Goal: Check status: Check status

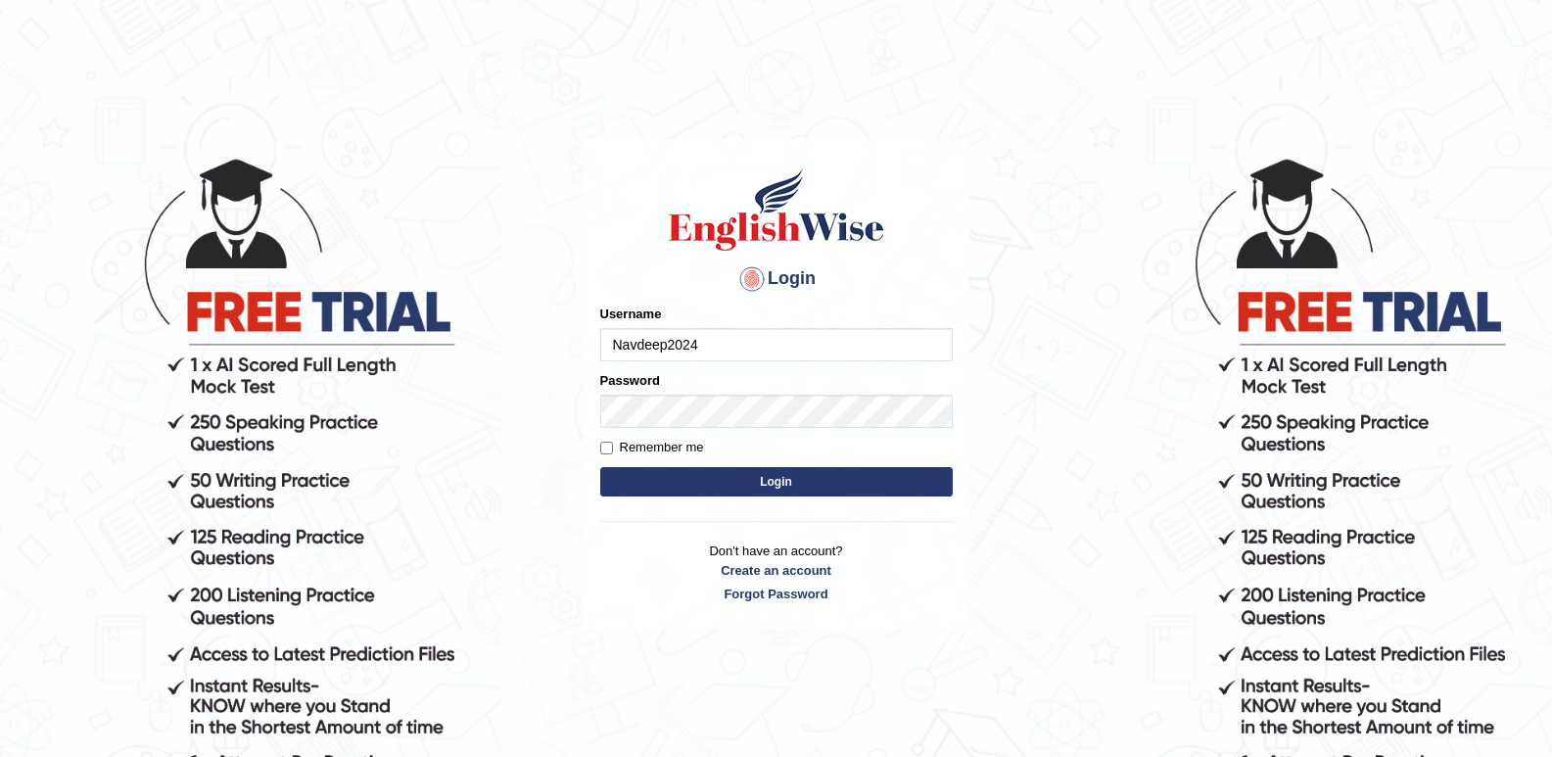
type input "Navdeep2024"
click at [720, 481] on button "Login" at bounding box center [776, 481] width 353 height 29
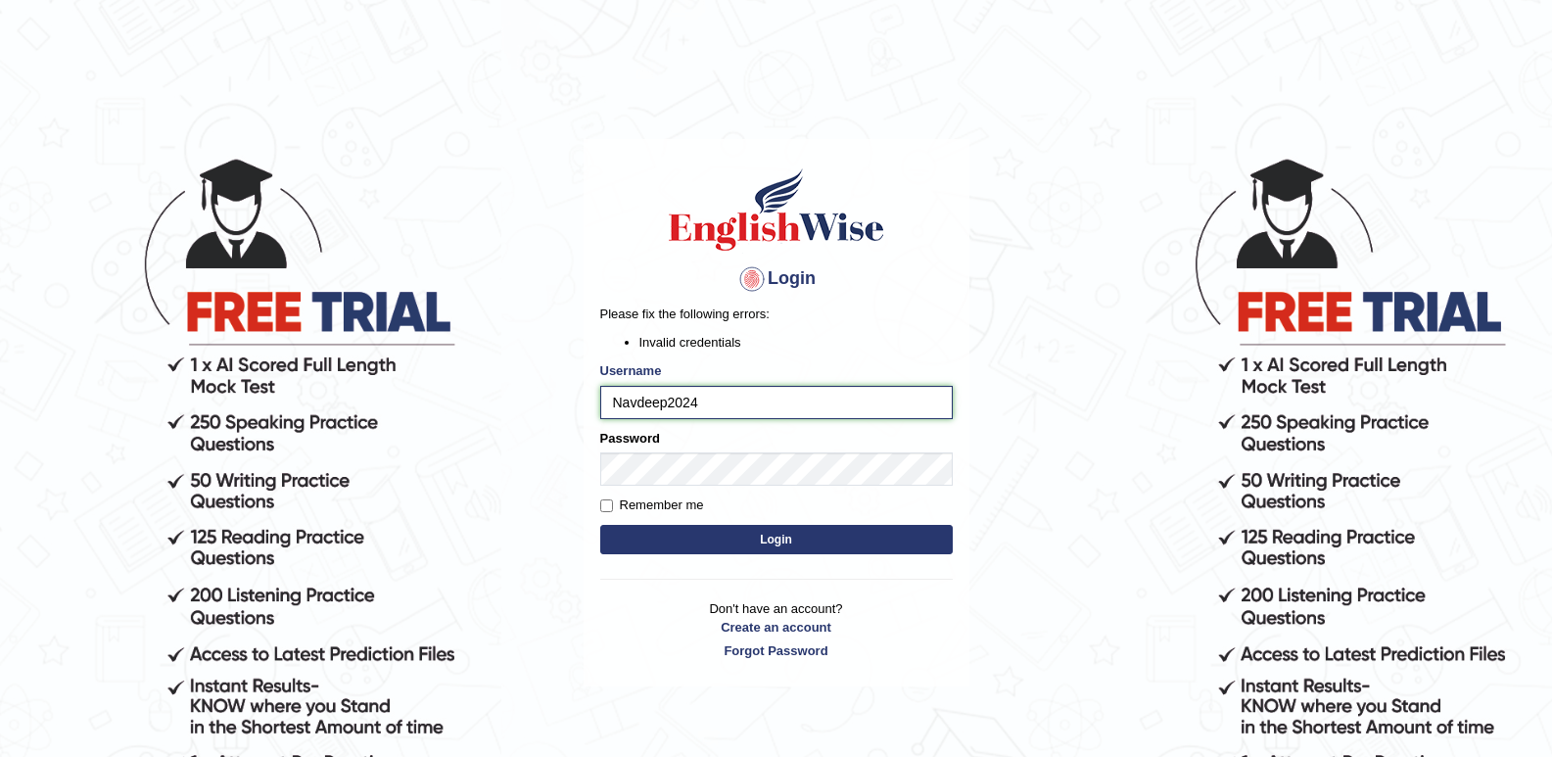
click at [622, 398] on input "Navdeep2024" at bounding box center [776, 402] width 353 height 33
type input "navdeep2024"
click at [769, 541] on button "Login" at bounding box center [776, 539] width 353 height 29
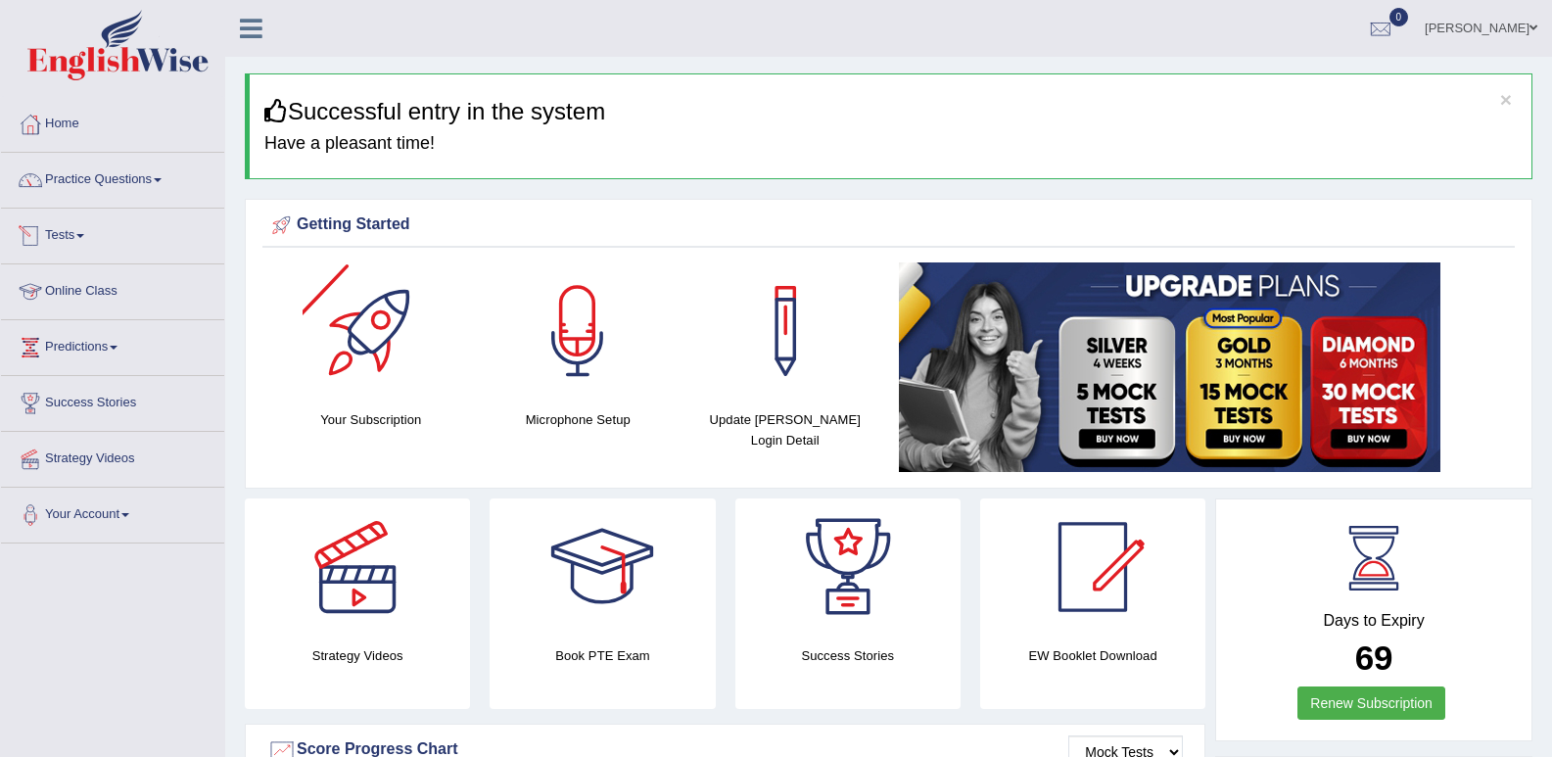
click at [87, 227] on link "Tests" at bounding box center [112, 233] width 223 height 49
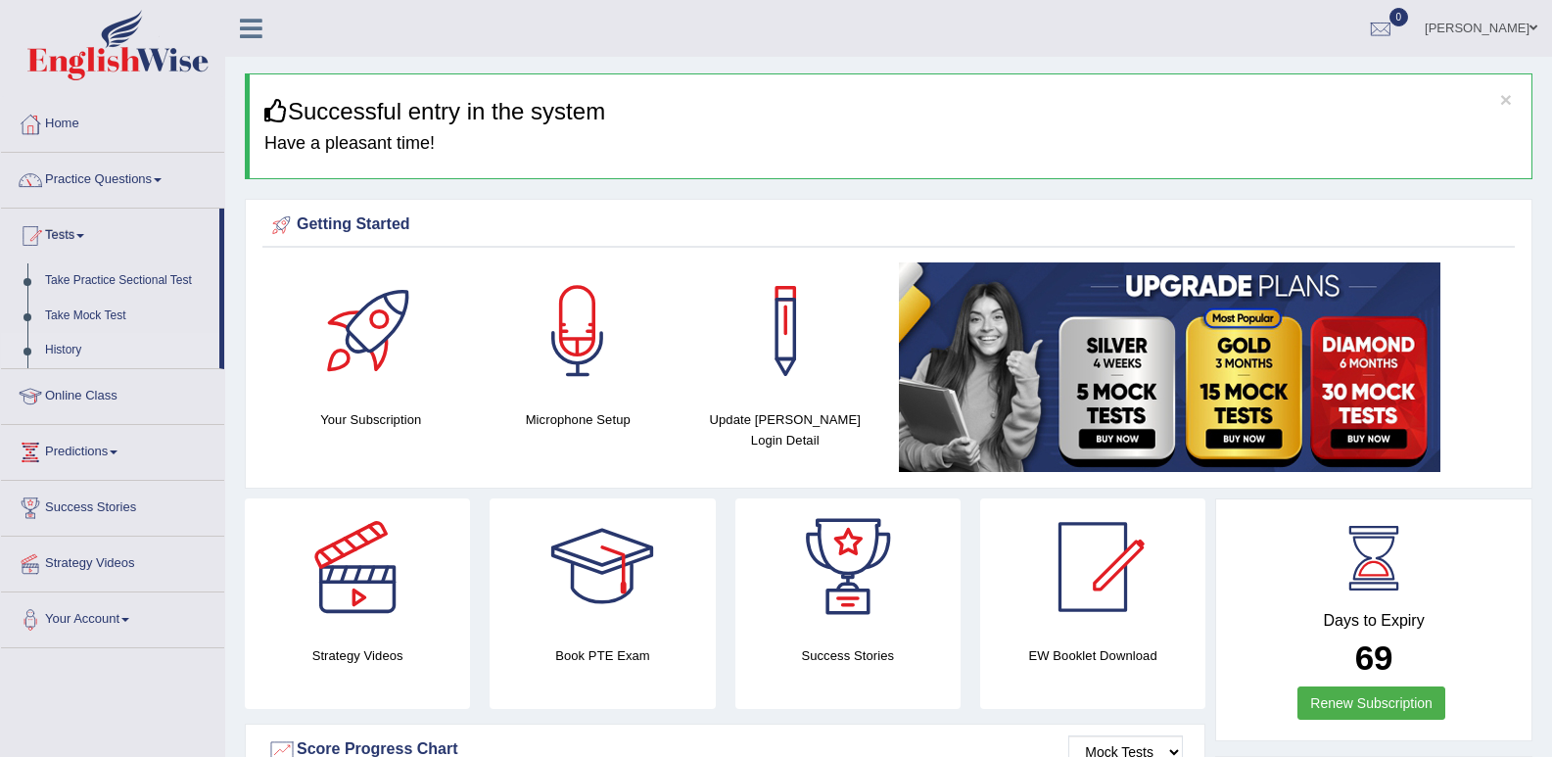
click at [57, 349] on link "History" at bounding box center [127, 350] width 183 height 35
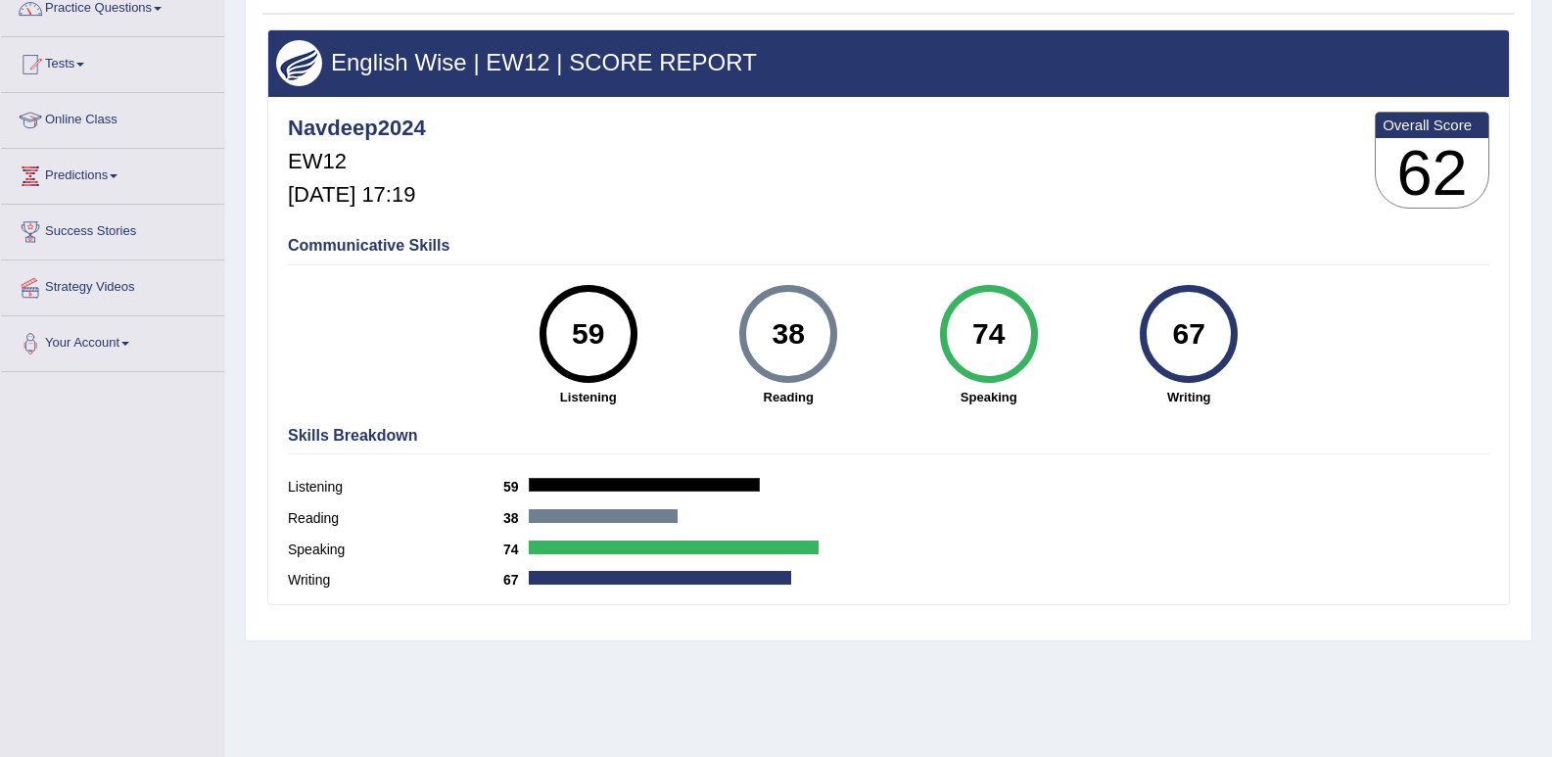
scroll to position [196, 0]
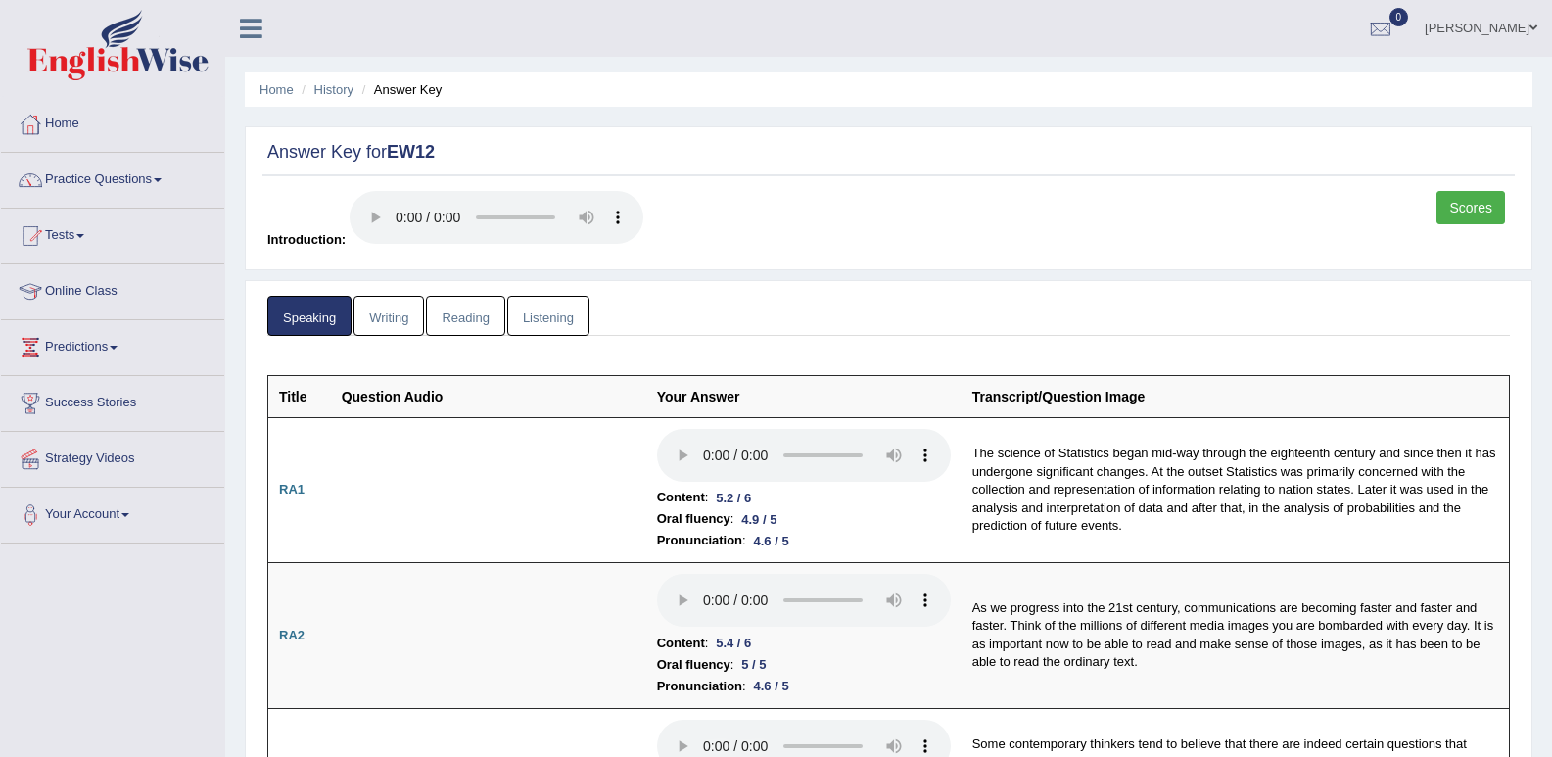
click at [387, 317] on link "Writing" at bounding box center [388, 316] width 71 height 40
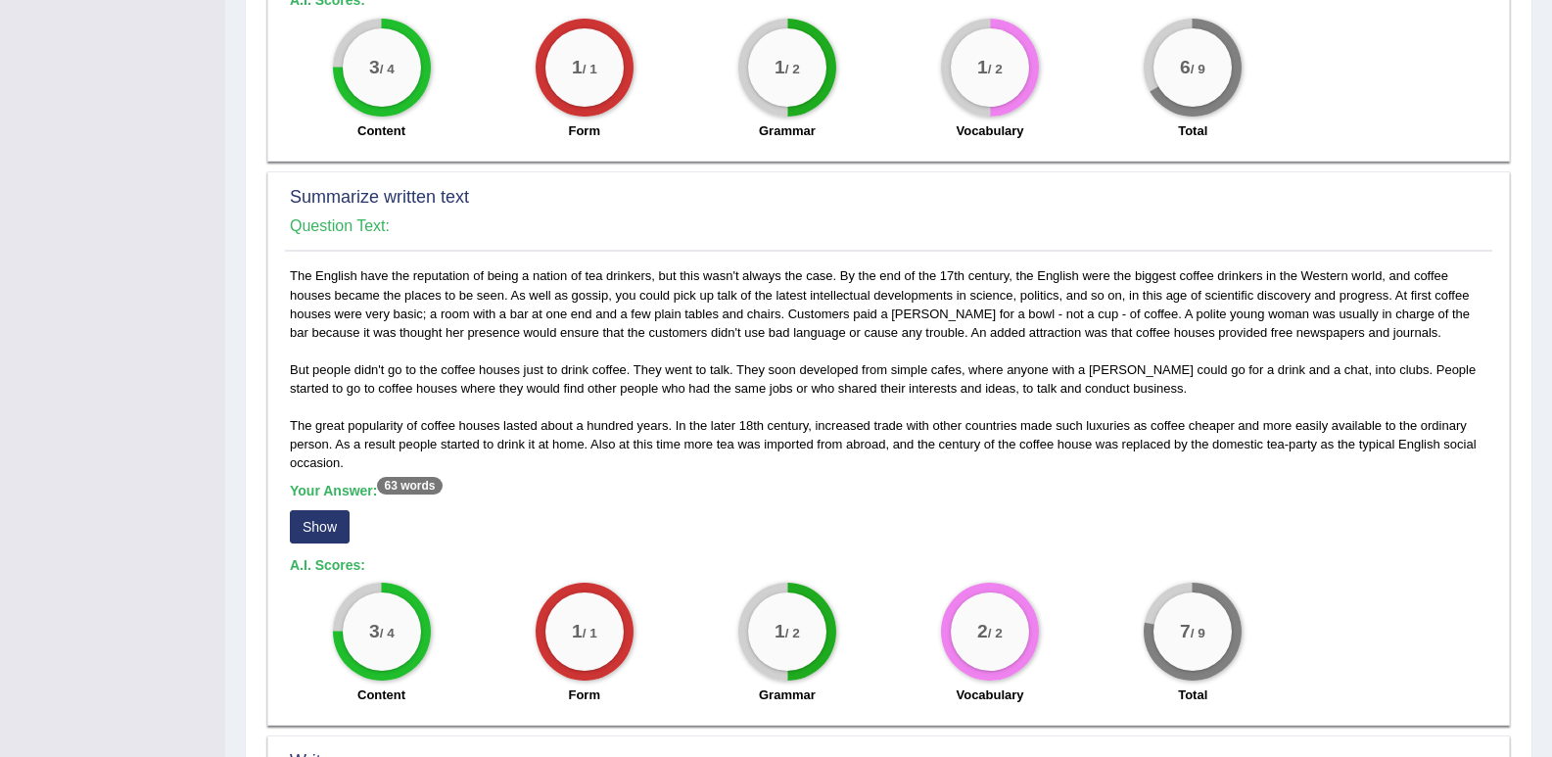
scroll to position [799, 0]
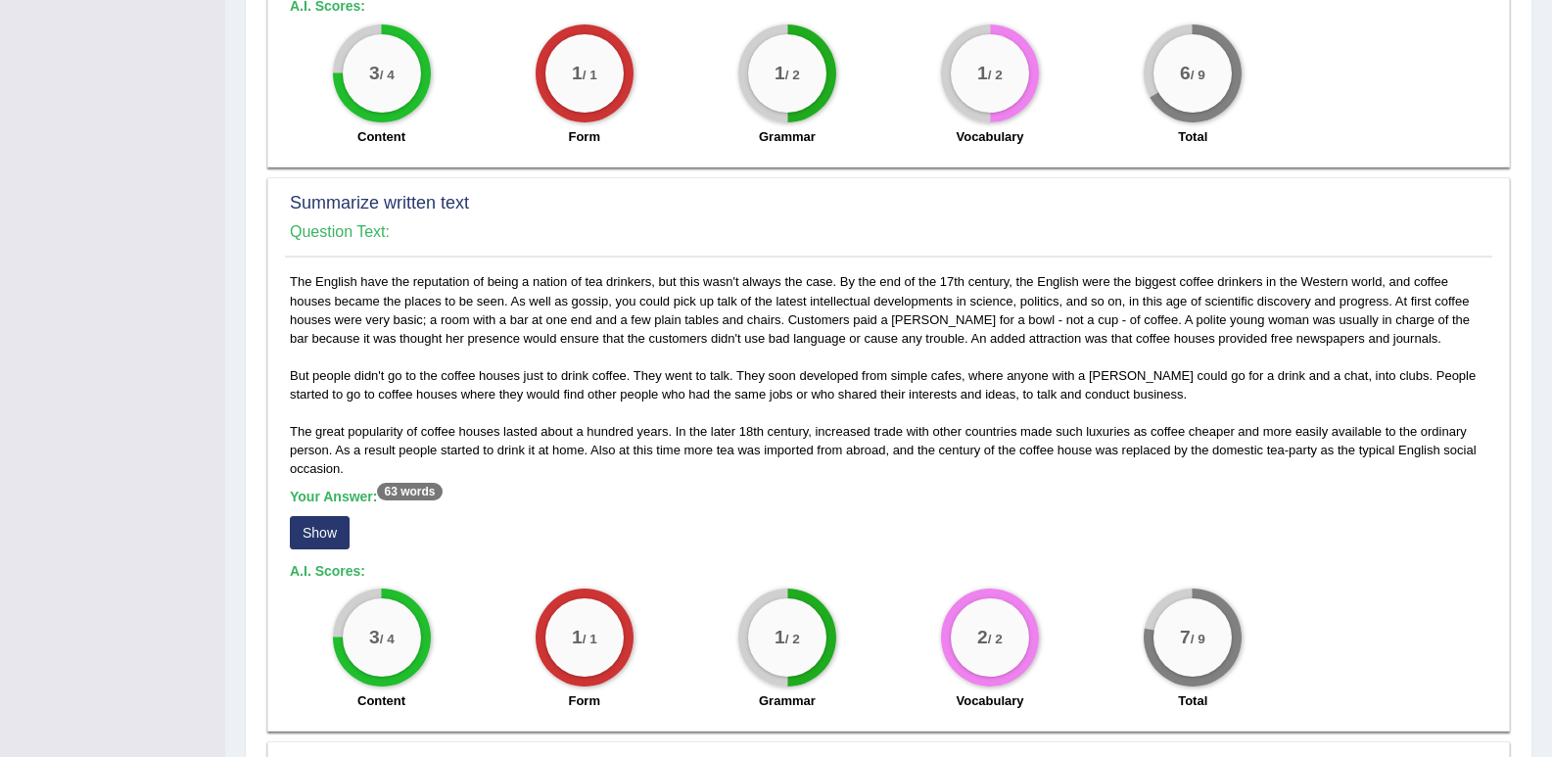
click at [304, 535] on button "Show" at bounding box center [320, 532] width 60 height 33
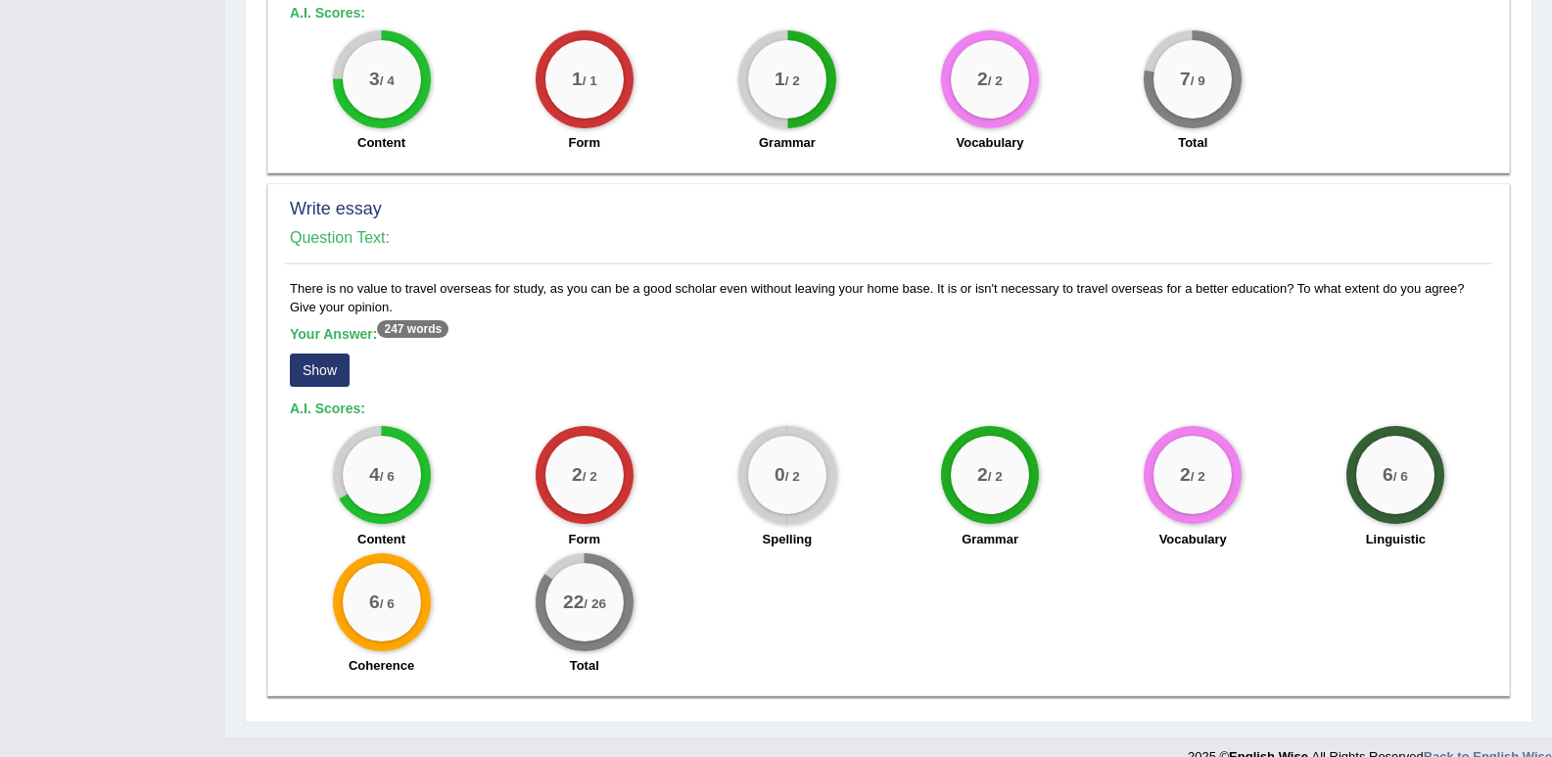
scroll to position [1386, 0]
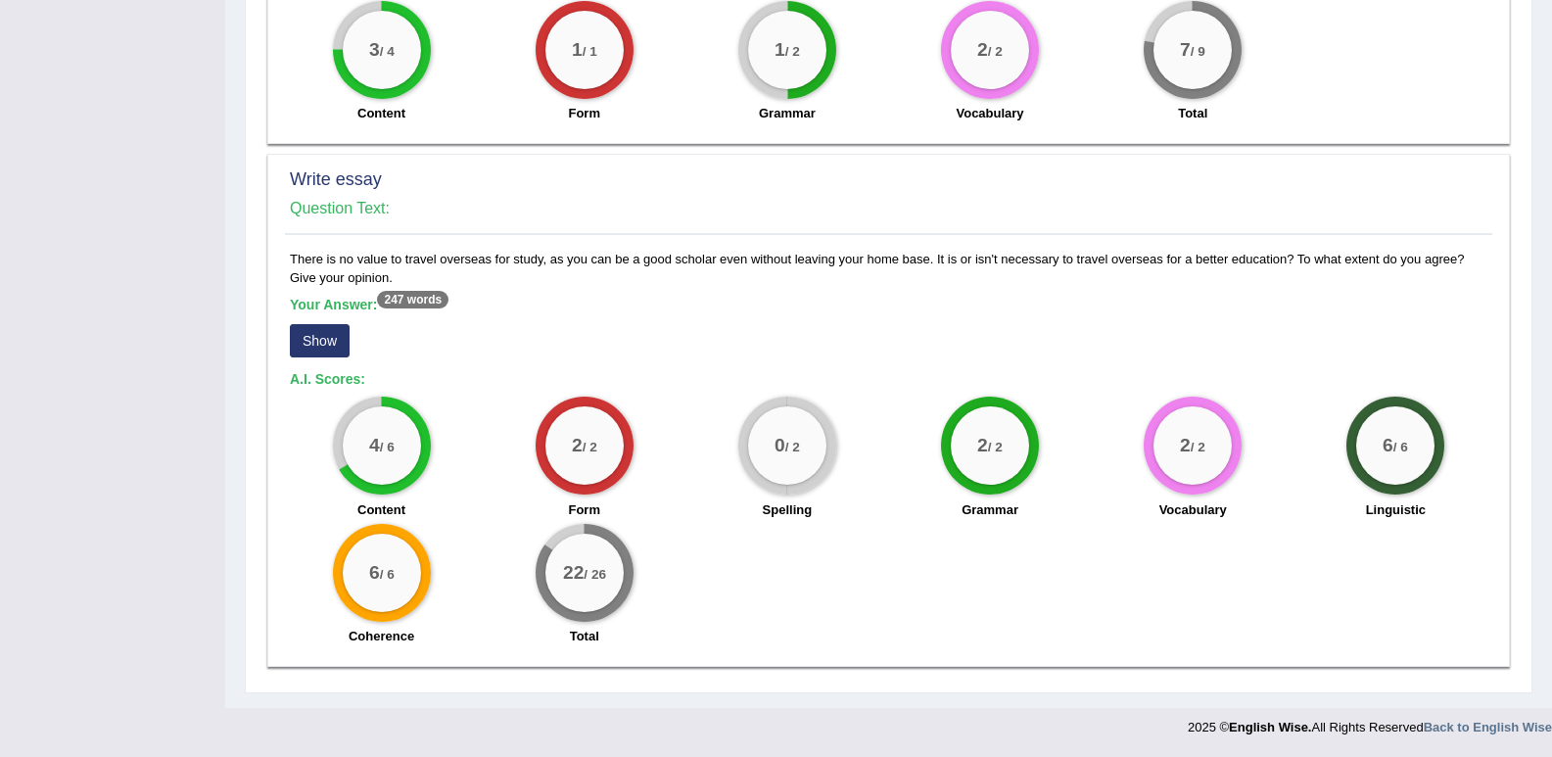
click at [320, 344] on button "Show" at bounding box center [320, 340] width 60 height 33
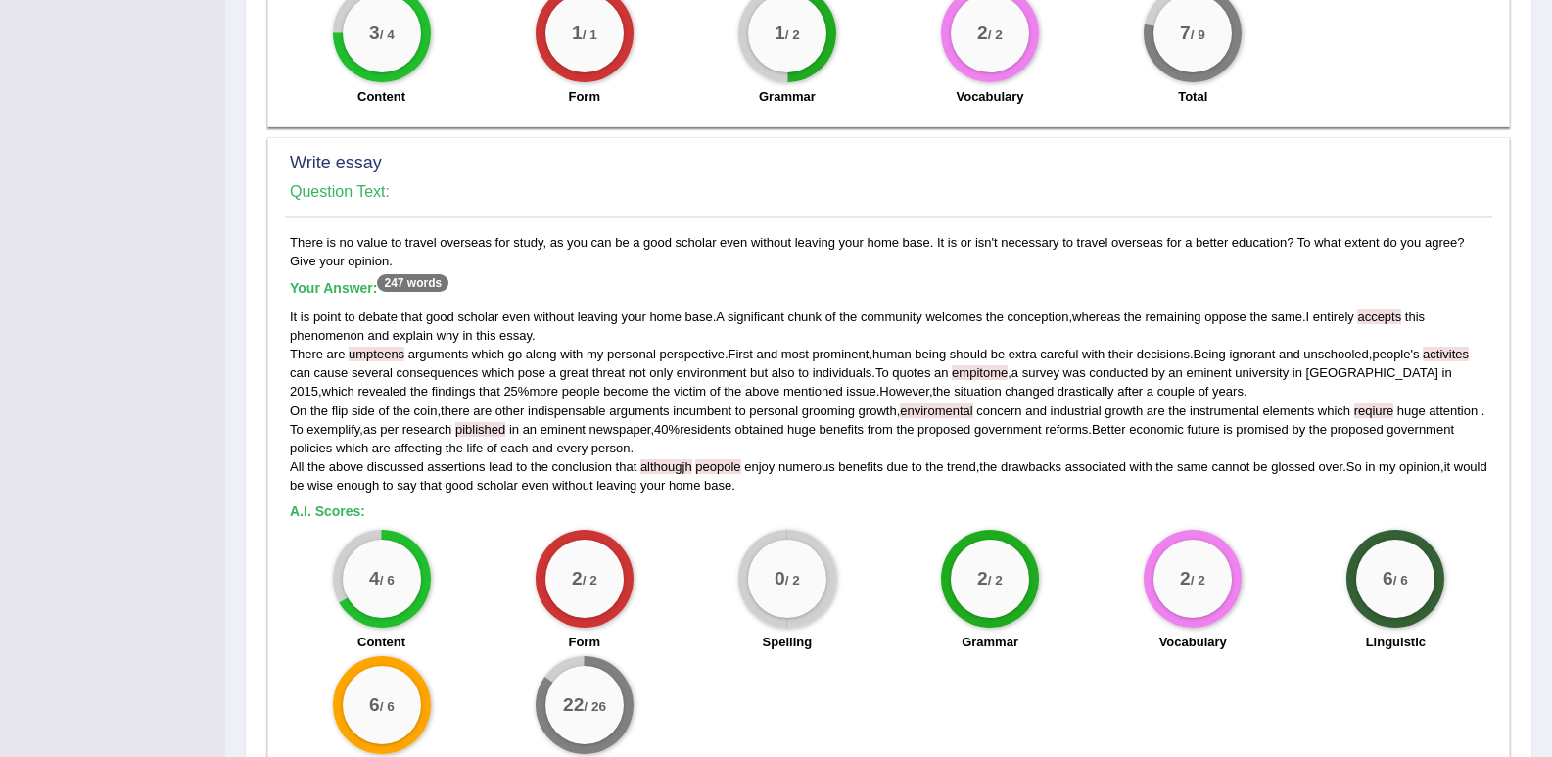
scroll to position [1533, 0]
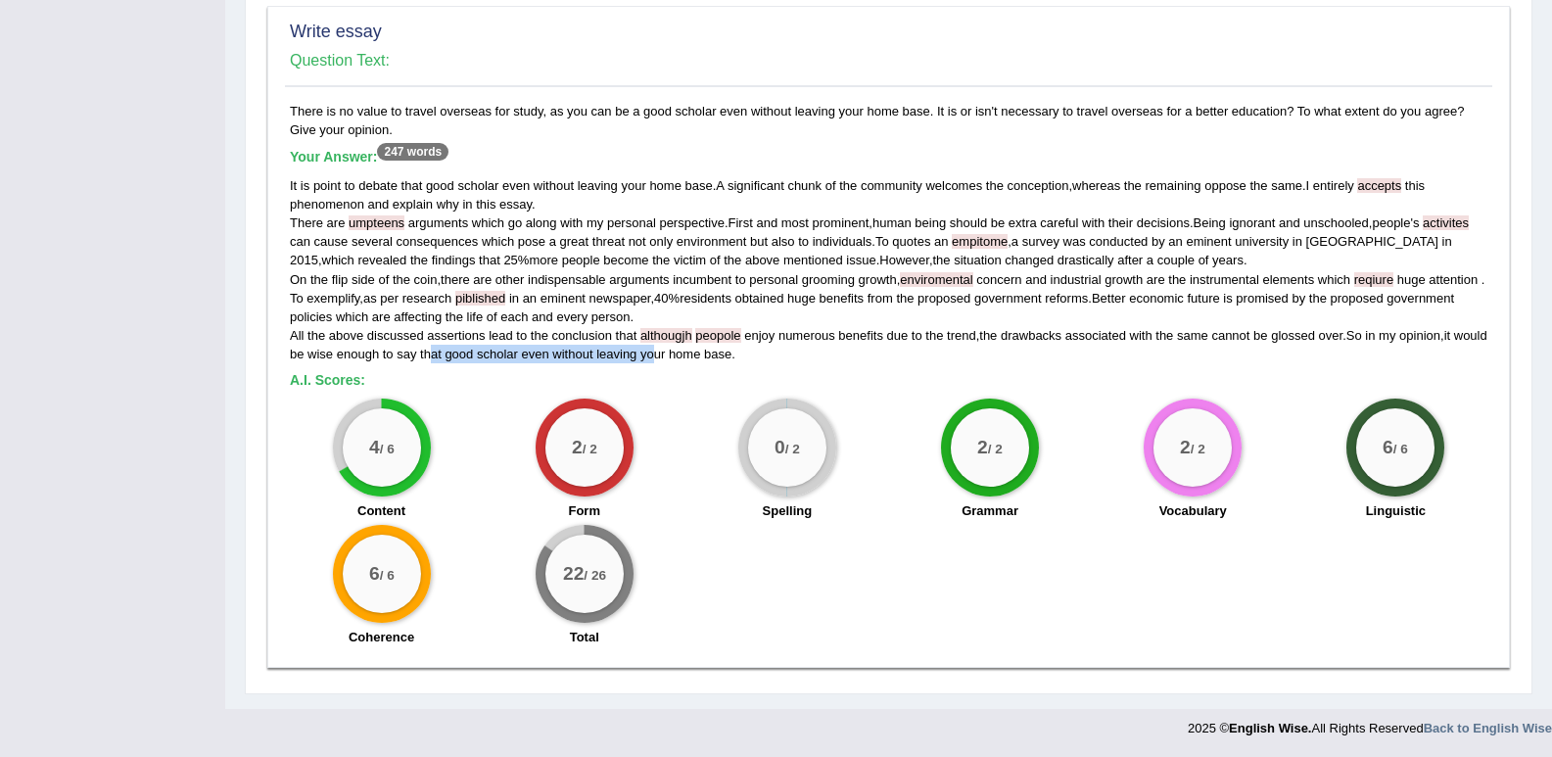
drag, startPoint x: 578, startPoint y: 372, endPoint x: 739, endPoint y: 349, distance: 163.3
click at [689, 352] on div "It is point to debate that good scholar even without leaving your home base . A…" at bounding box center [889, 269] width 1198 height 187
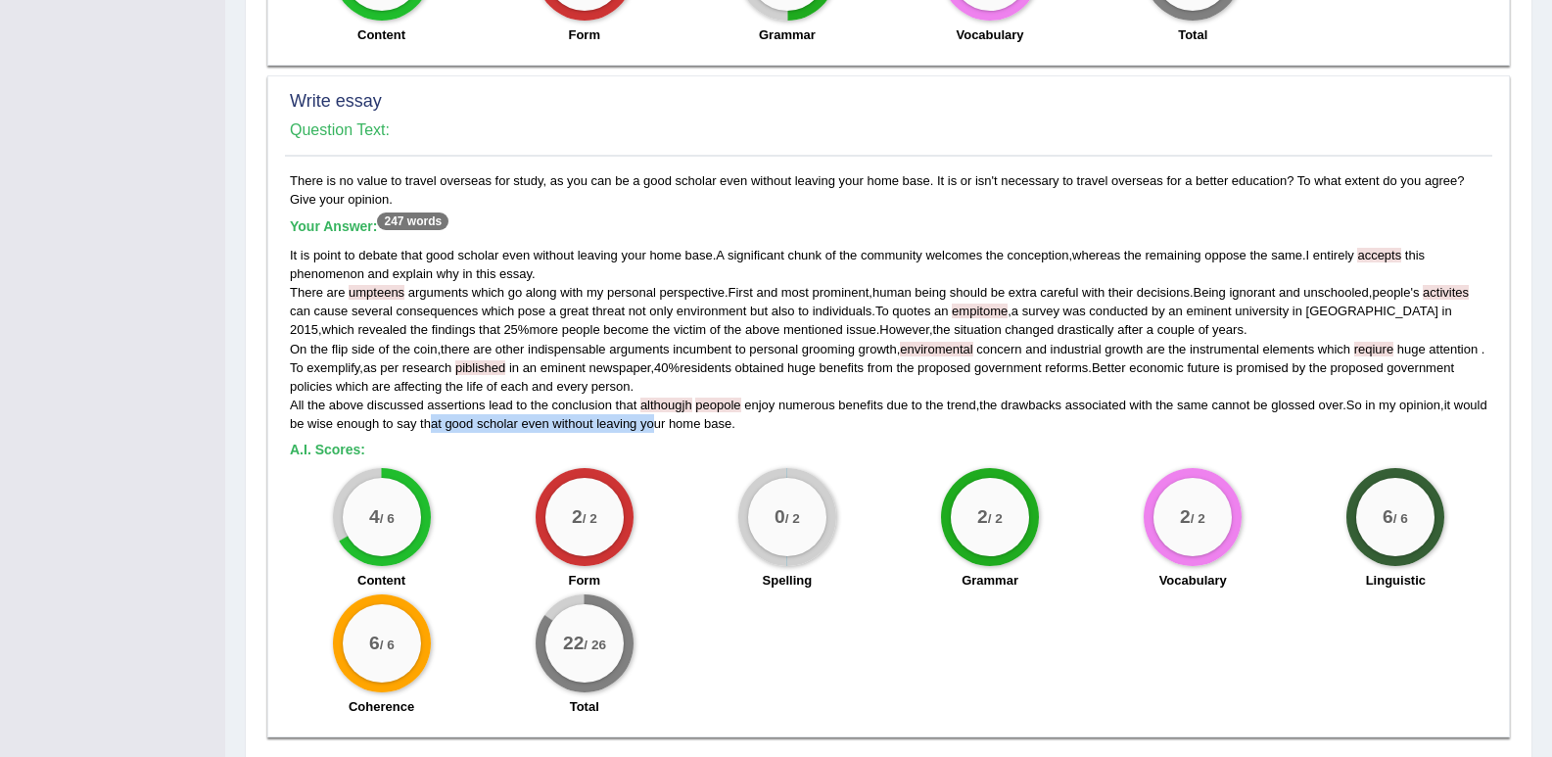
scroll to position [1534, 0]
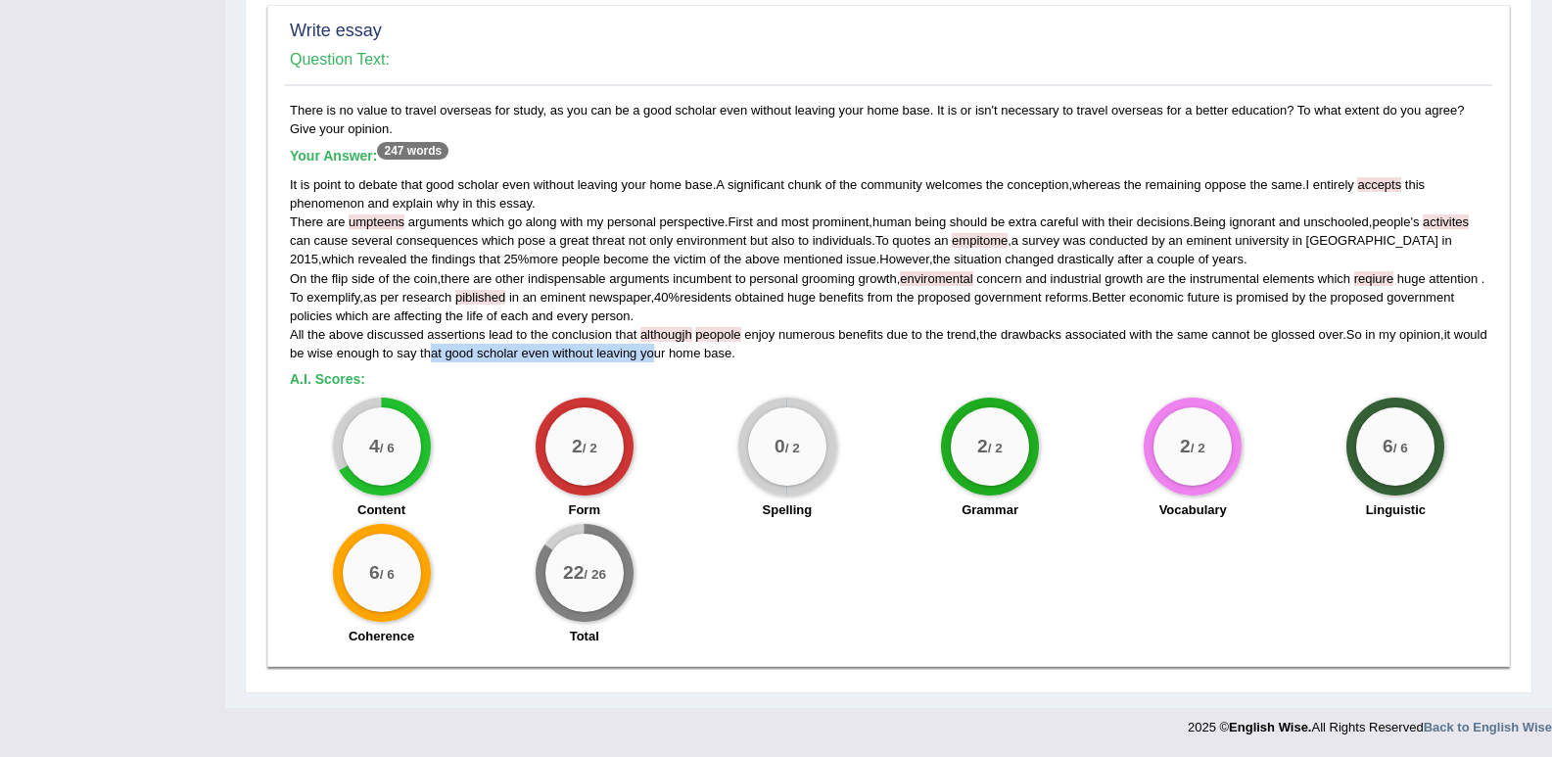
drag, startPoint x: 425, startPoint y: 184, endPoint x: 719, endPoint y: 183, distance: 293.8
click at [719, 183] on div "It is point to debate that good scholar even without leaving your home base . A…" at bounding box center [889, 268] width 1198 height 187
drag, startPoint x: 691, startPoint y: 480, endPoint x: 434, endPoint y: 467, distance: 257.8
click at [684, 483] on div "4 / 6 Content 2 / 2 Form 0 / 2 Spelling 2 / 2 Grammar 2 / 2 Vocabulary 6 / 6 Li…" at bounding box center [888, 524] width 1217 height 253
click at [977, 583] on div "4 / 6 Content 2 / 2 Form 0 / 2 Spelling 2 / 2 Grammar 2 / 2 Vocabulary 6 / 6 Li…" at bounding box center [888, 524] width 1217 height 253
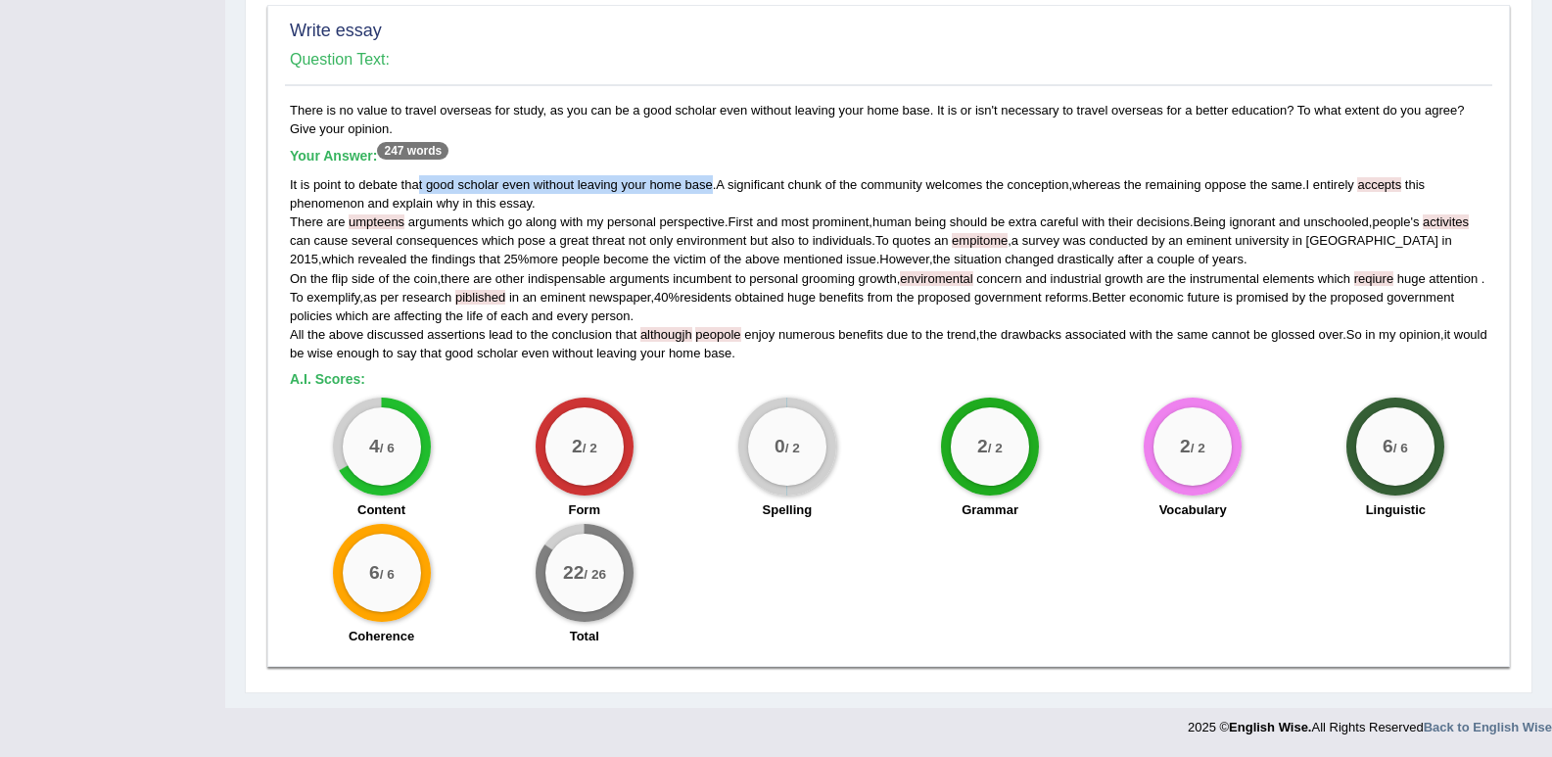
drag, startPoint x: 618, startPoint y: 185, endPoint x: 411, endPoint y: 176, distance: 206.8
click at [416, 176] on div "It is point to debate that good scholar even without leaving your home base . A…" at bounding box center [889, 268] width 1198 height 187
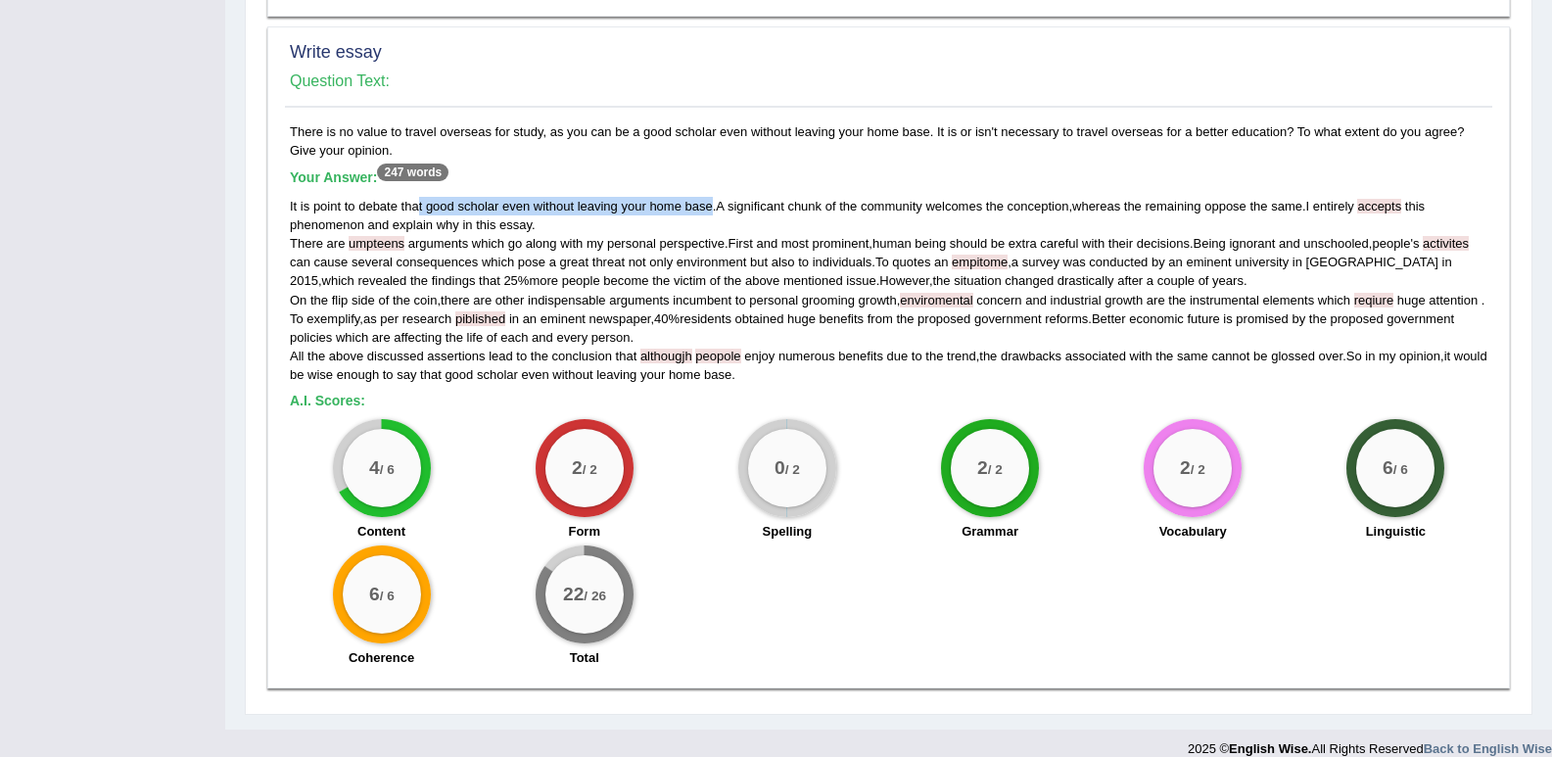
scroll to position [1522, 0]
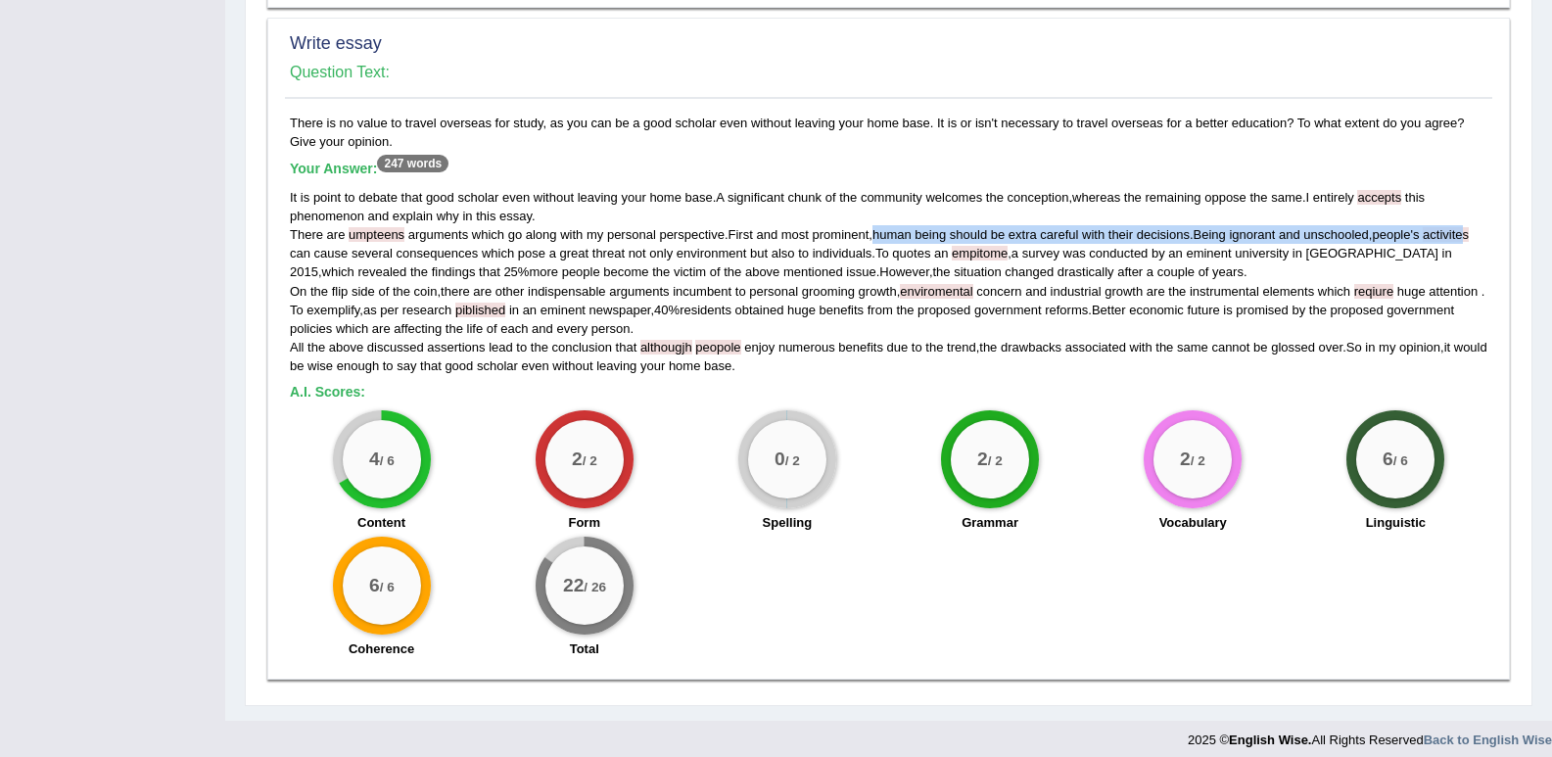
drag, startPoint x: 879, startPoint y: 236, endPoint x: 1476, endPoint y: 241, distance: 596.4
click at [1476, 241] on div "It is point to debate that good scholar even without leaving your home base . A…" at bounding box center [889, 281] width 1198 height 187
click at [1460, 182] on div "Your Answer: 247 words It is point to debate that good scholar even without lea…" at bounding box center [889, 268] width 1198 height 214
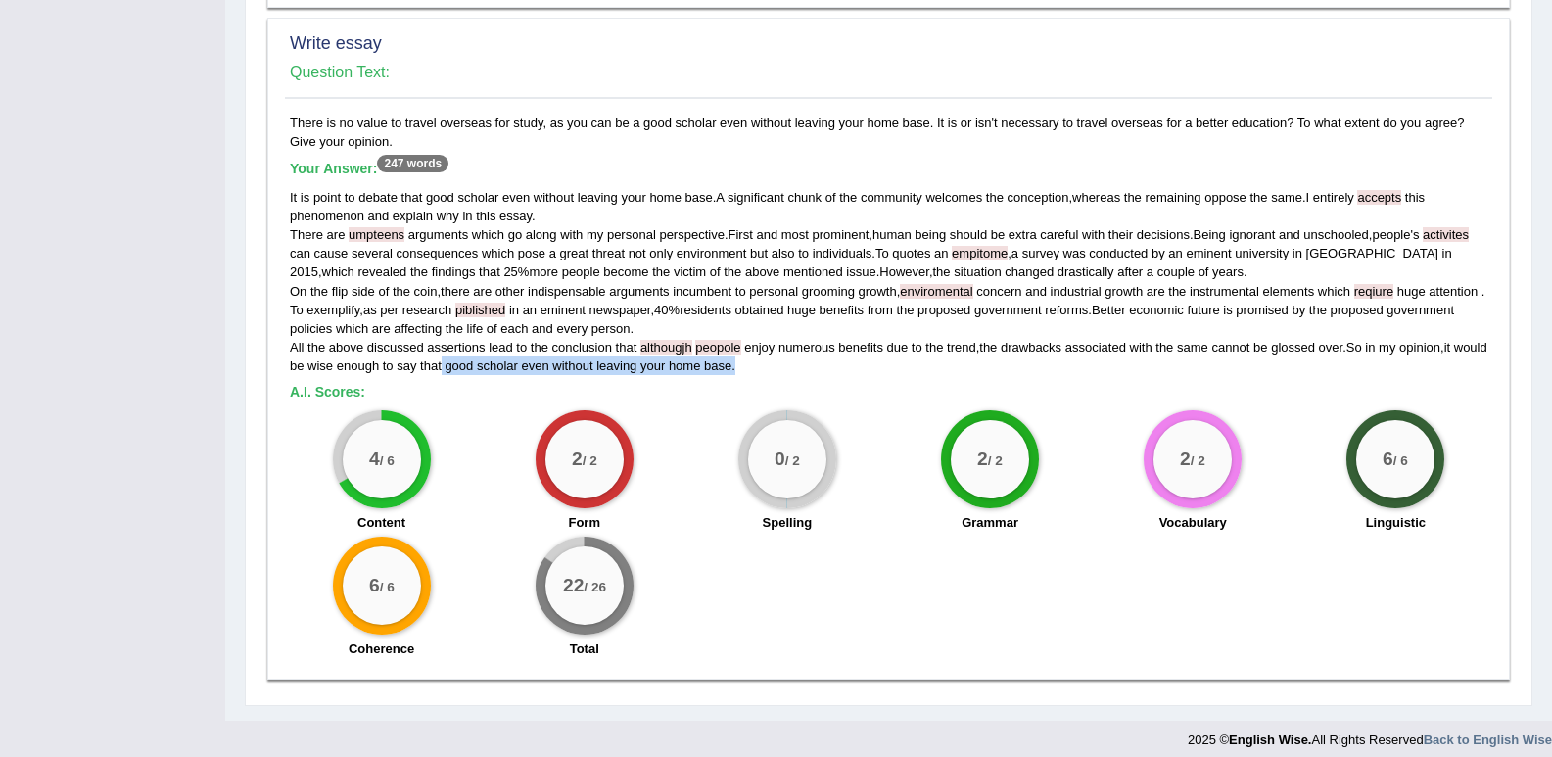
drag, startPoint x: 480, startPoint y: 367, endPoint x: 798, endPoint y: 369, distance: 318.2
click at [798, 369] on div "It is point to debate that good scholar even without leaving your home base . A…" at bounding box center [889, 281] width 1198 height 187
click at [1072, 395] on h5 "A.I. Scores:" at bounding box center [889, 392] width 1198 height 15
drag, startPoint x: 1073, startPoint y: 393, endPoint x: 919, endPoint y: 412, distance: 155.0
click at [919, 412] on div "2 / 2 Grammar" at bounding box center [989, 473] width 203 height 126
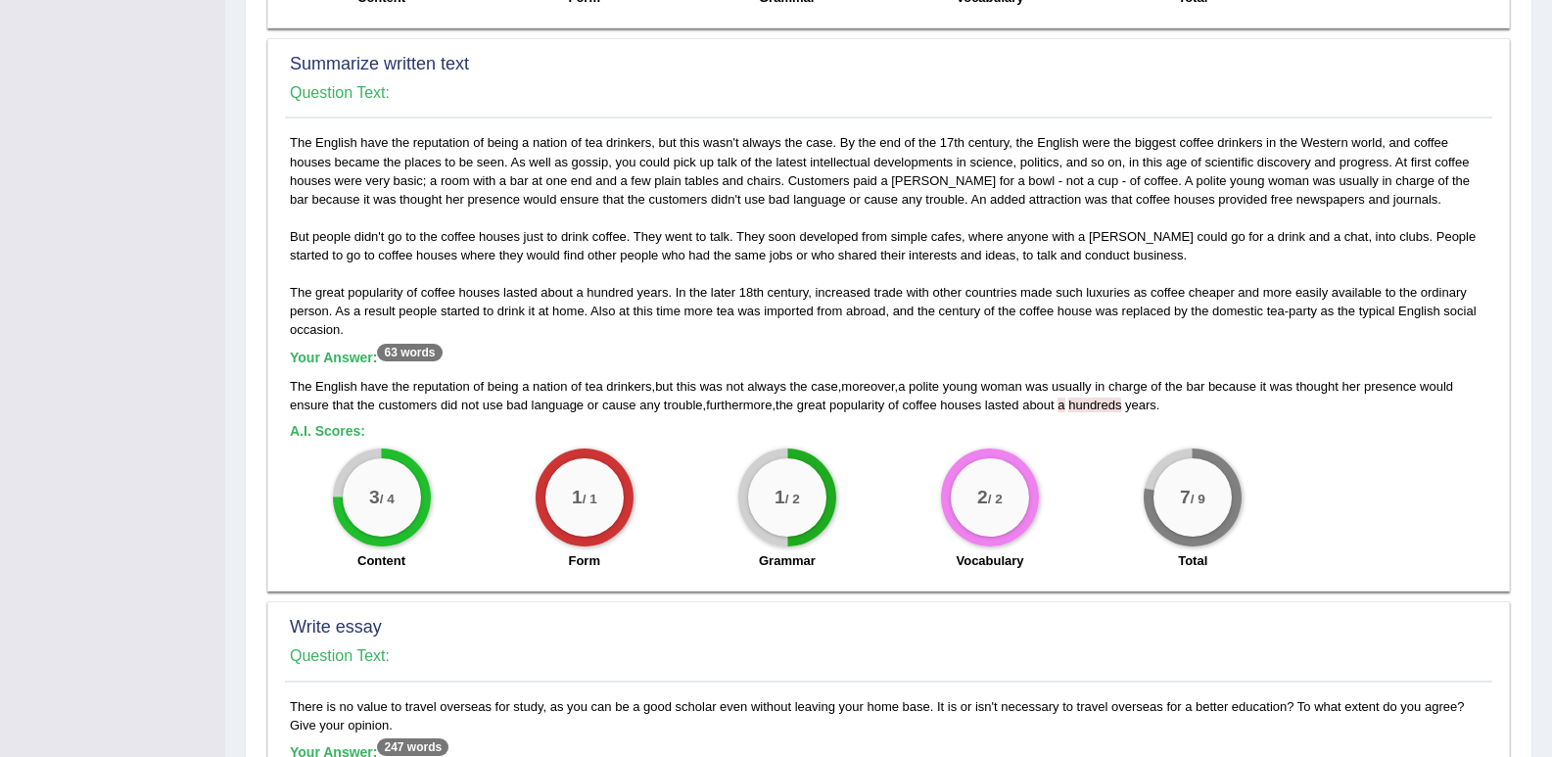
scroll to position [934, 0]
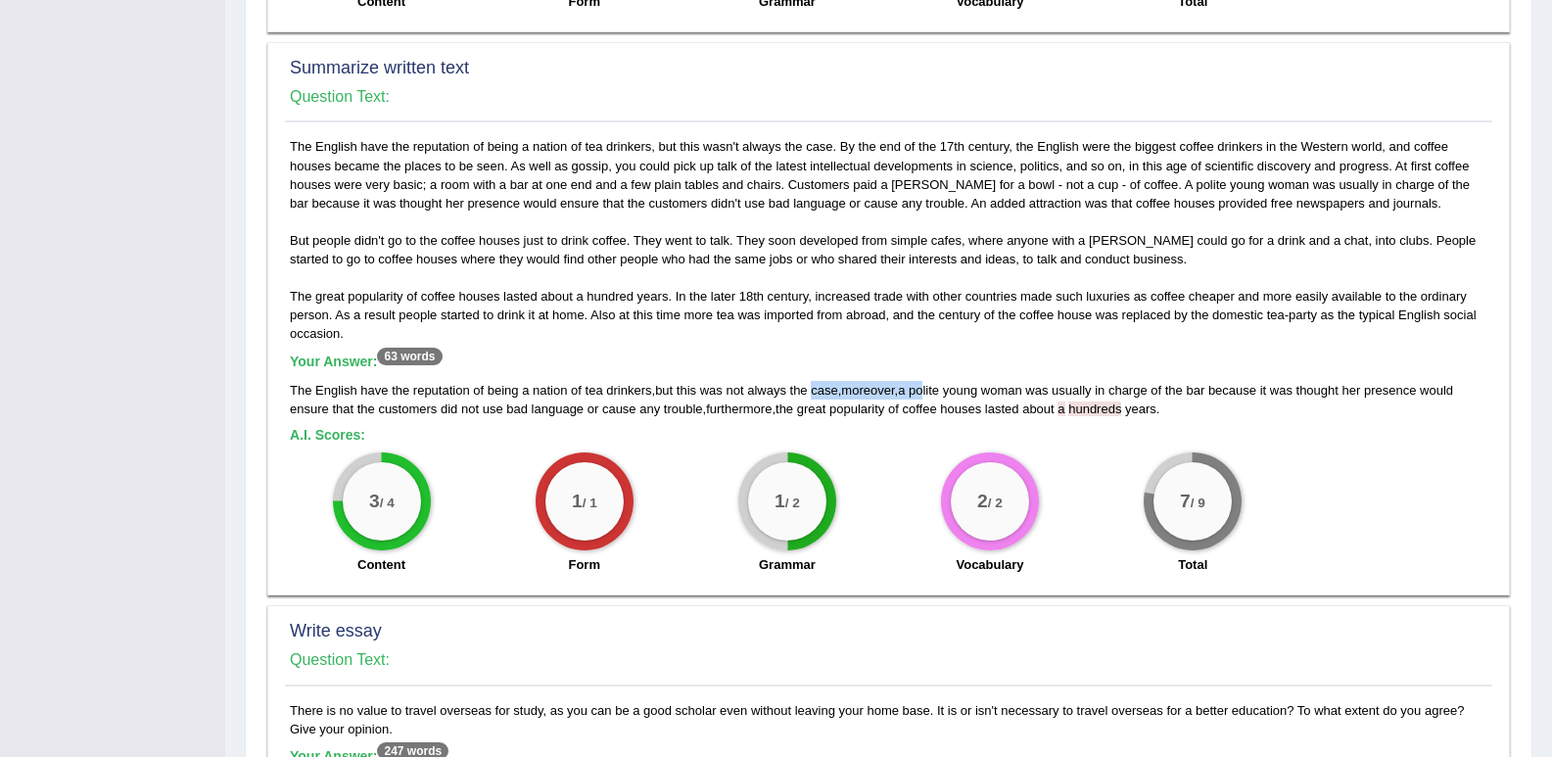
drag, startPoint x: 879, startPoint y: 390, endPoint x: 933, endPoint y: 393, distance: 53.9
click at [933, 393] on div "The English have the reputation of being a nation of tea drinkers , but this wa…" at bounding box center [889, 399] width 1198 height 37
click at [905, 488] on div "2 / 2 Vocabulary" at bounding box center [989, 515] width 203 height 126
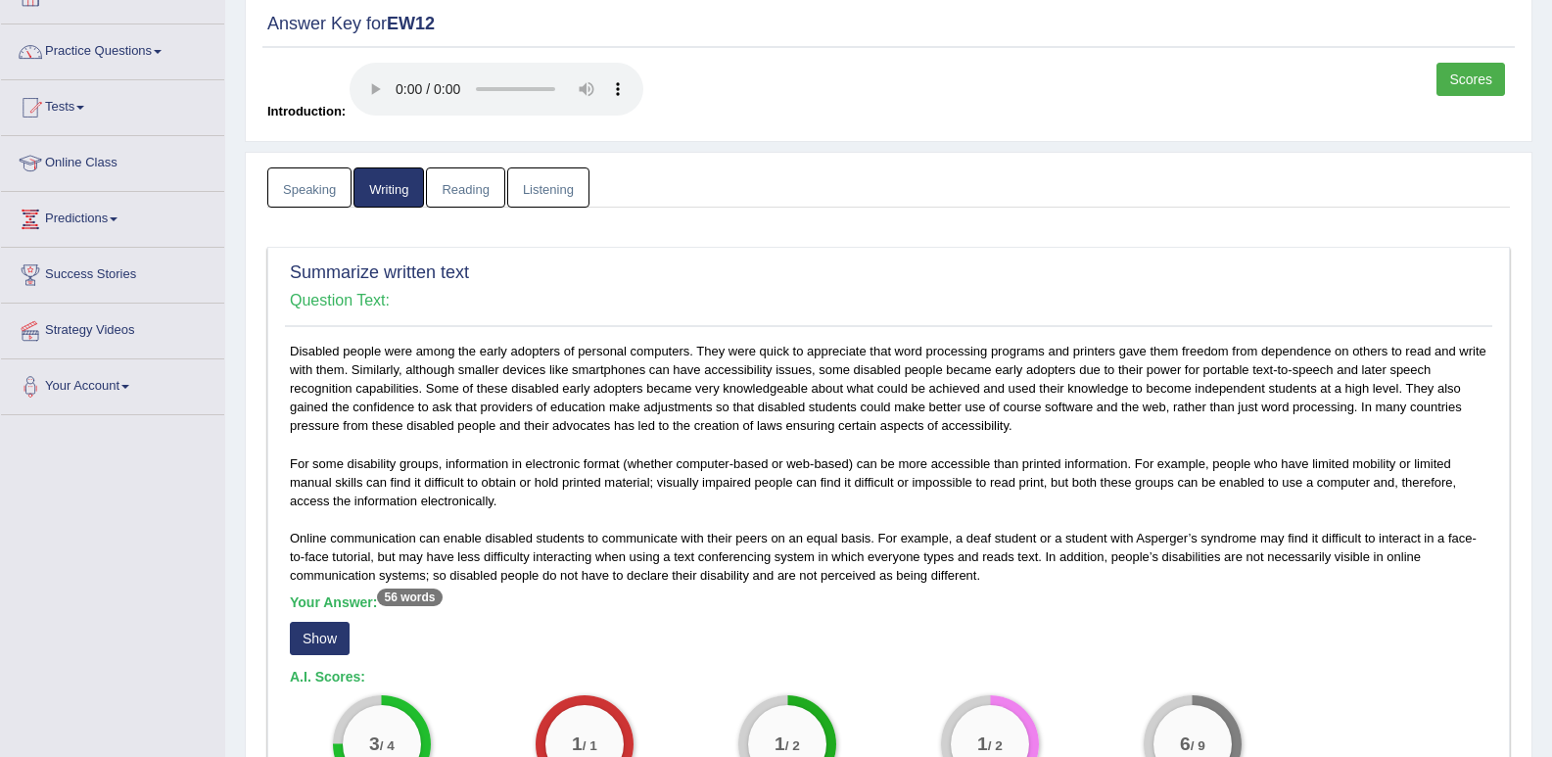
scroll to position [0, 0]
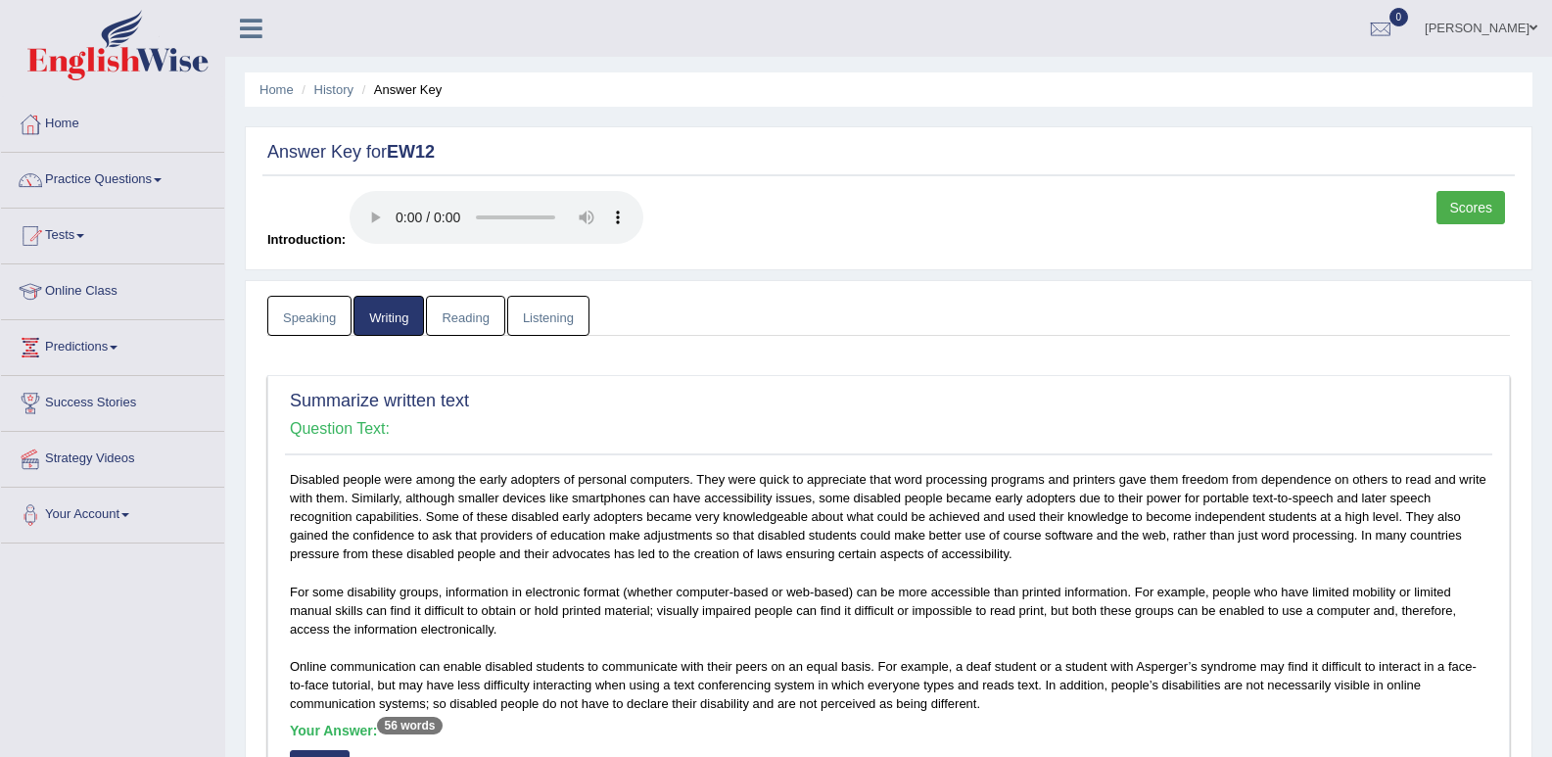
click at [333, 318] on link "Speaking" at bounding box center [309, 316] width 84 height 40
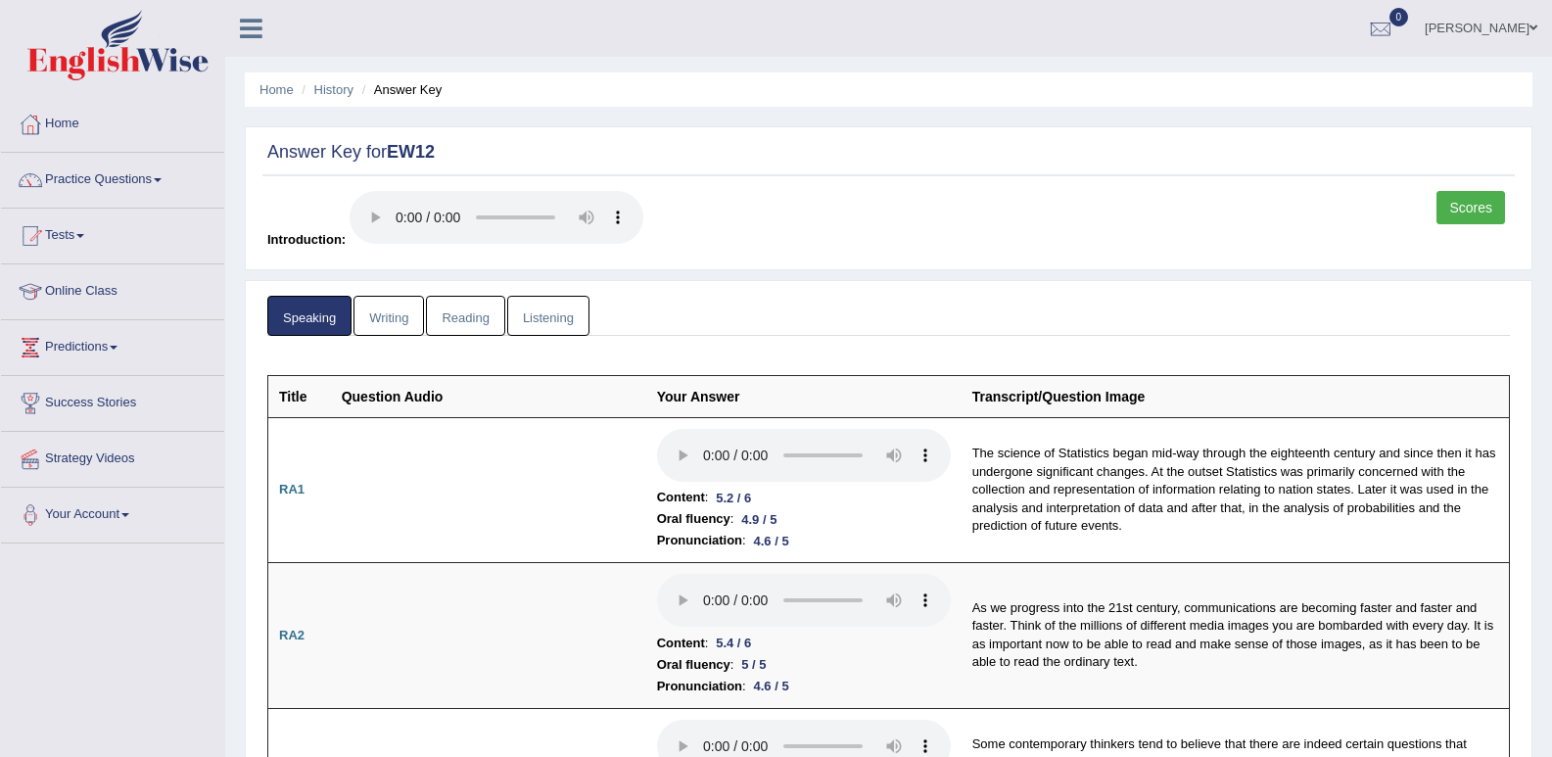
click at [564, 316] on link "Listening" at bounding box center [548, 316] width 82 height 40
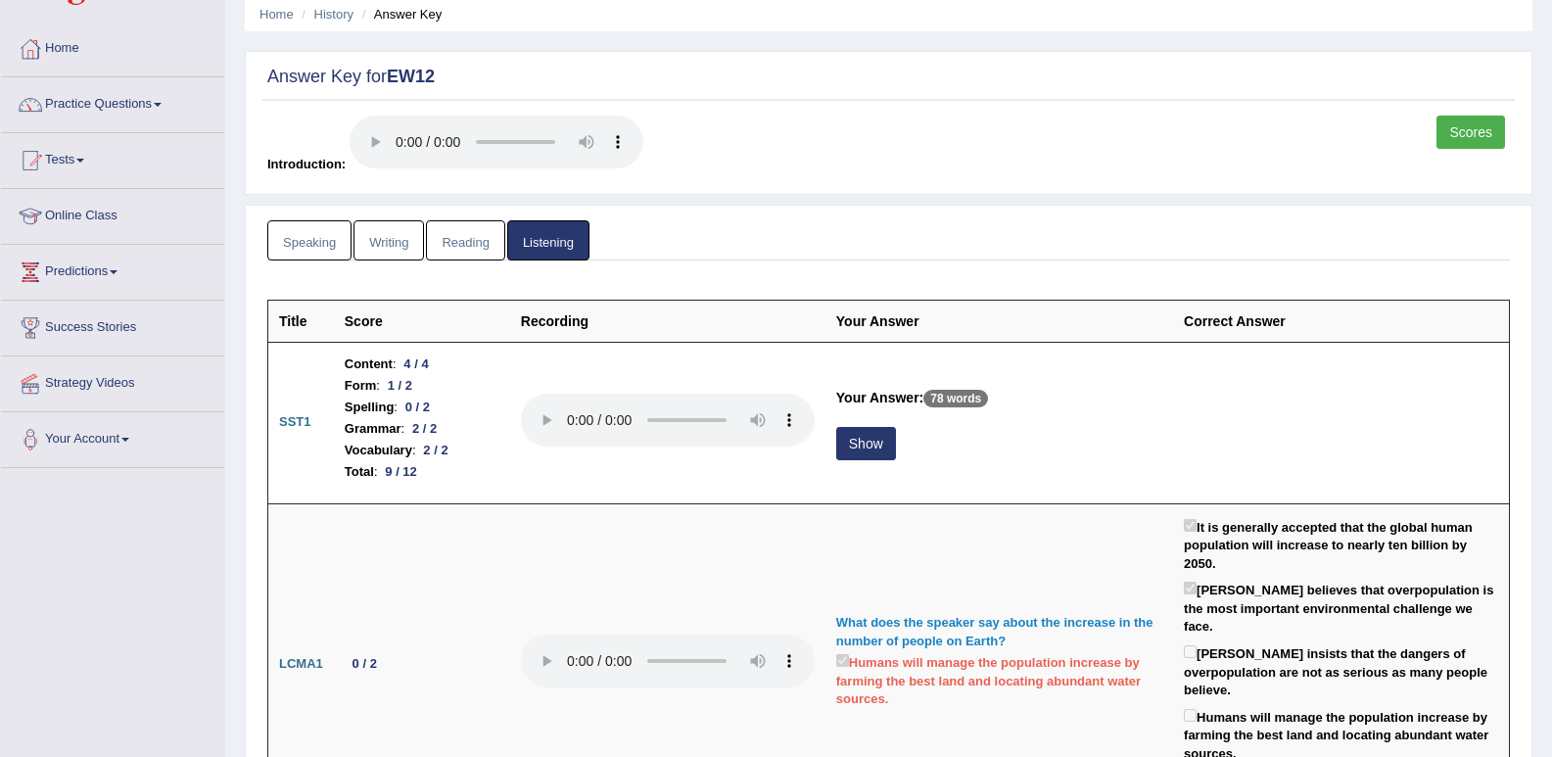
scroll to position [98, 0]
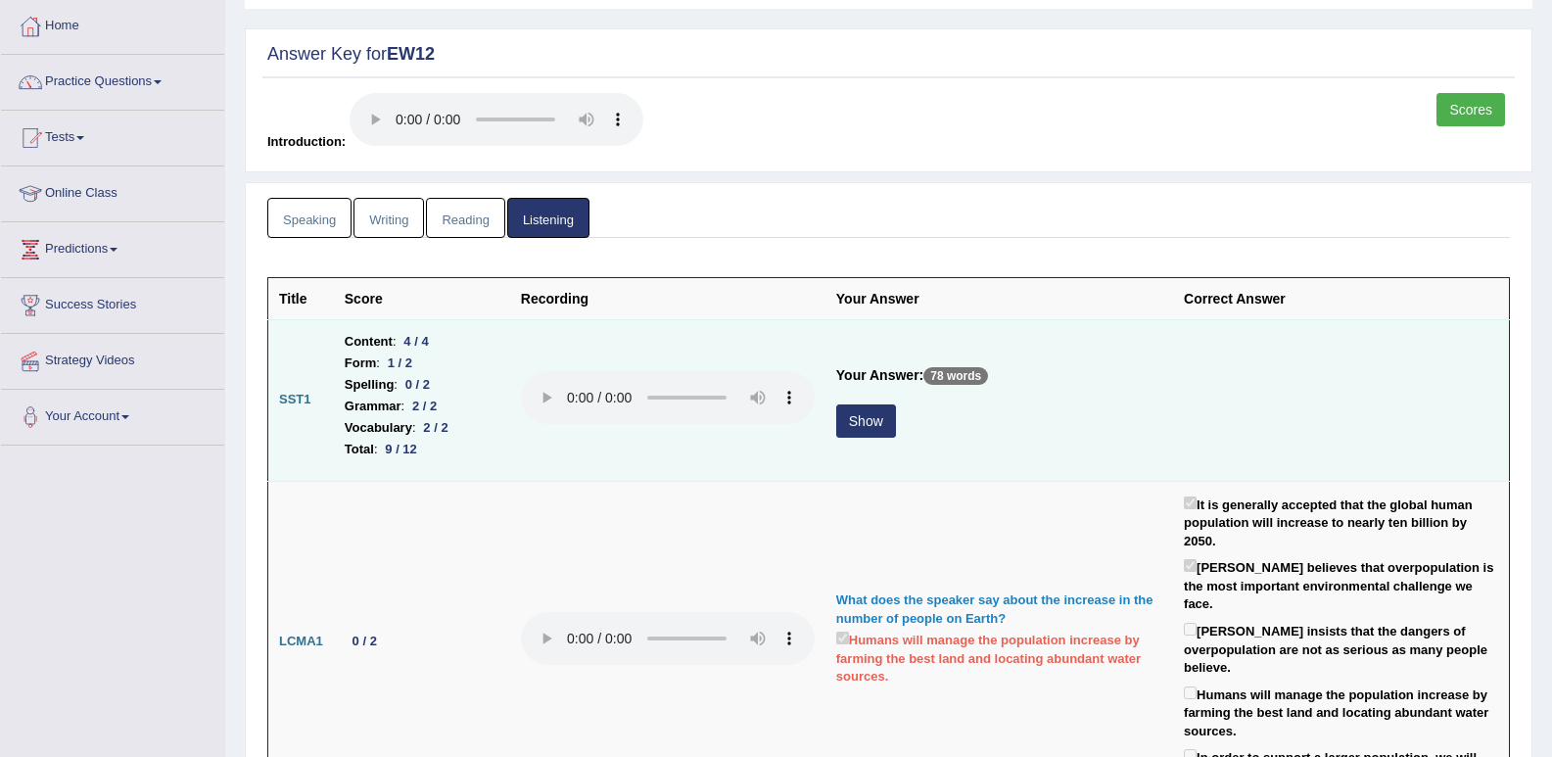
click at [869, 429] on button "Show" at bounding box center [866, 420] width 60 height 33
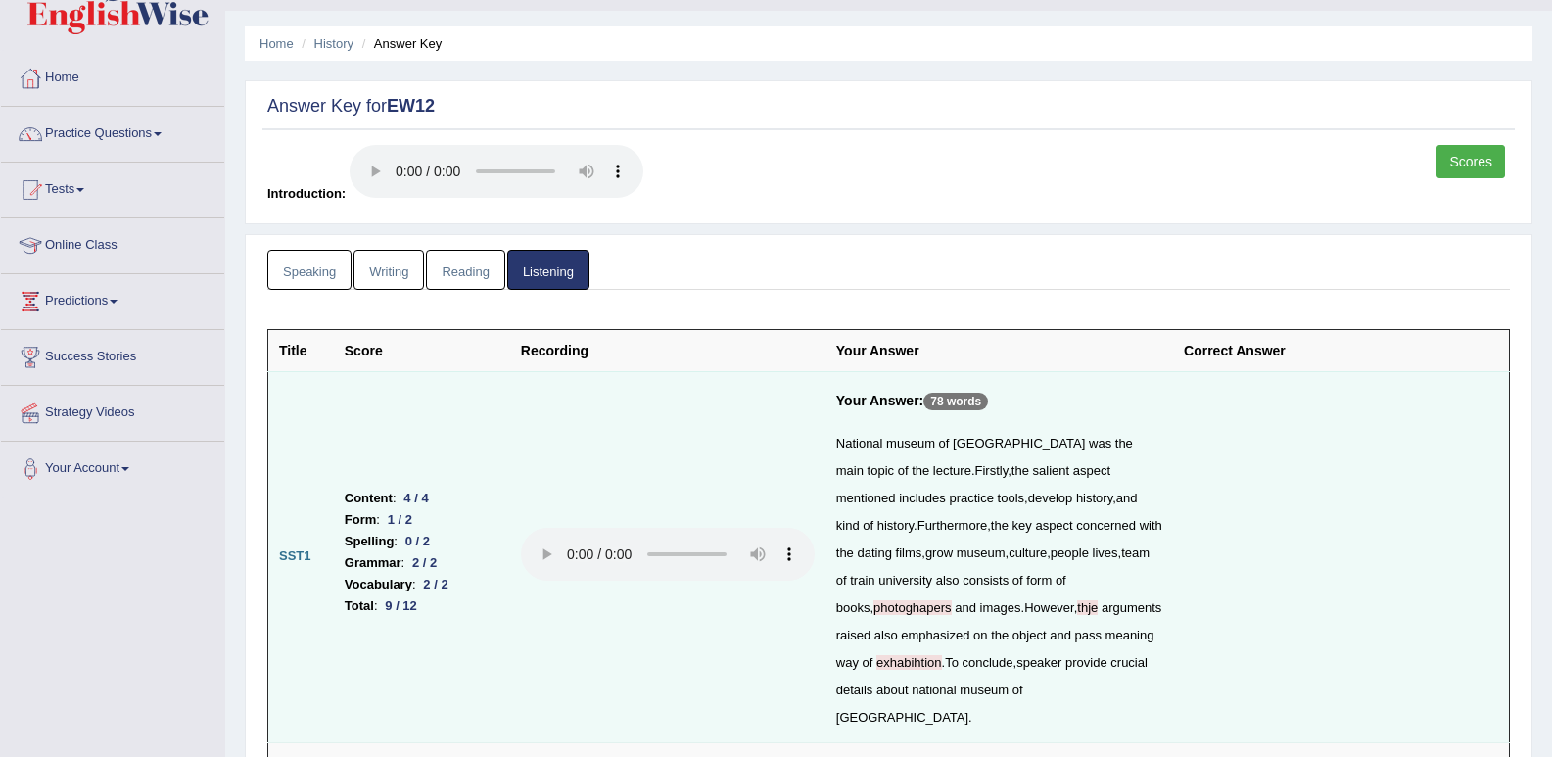
scroll to position [0, 0]
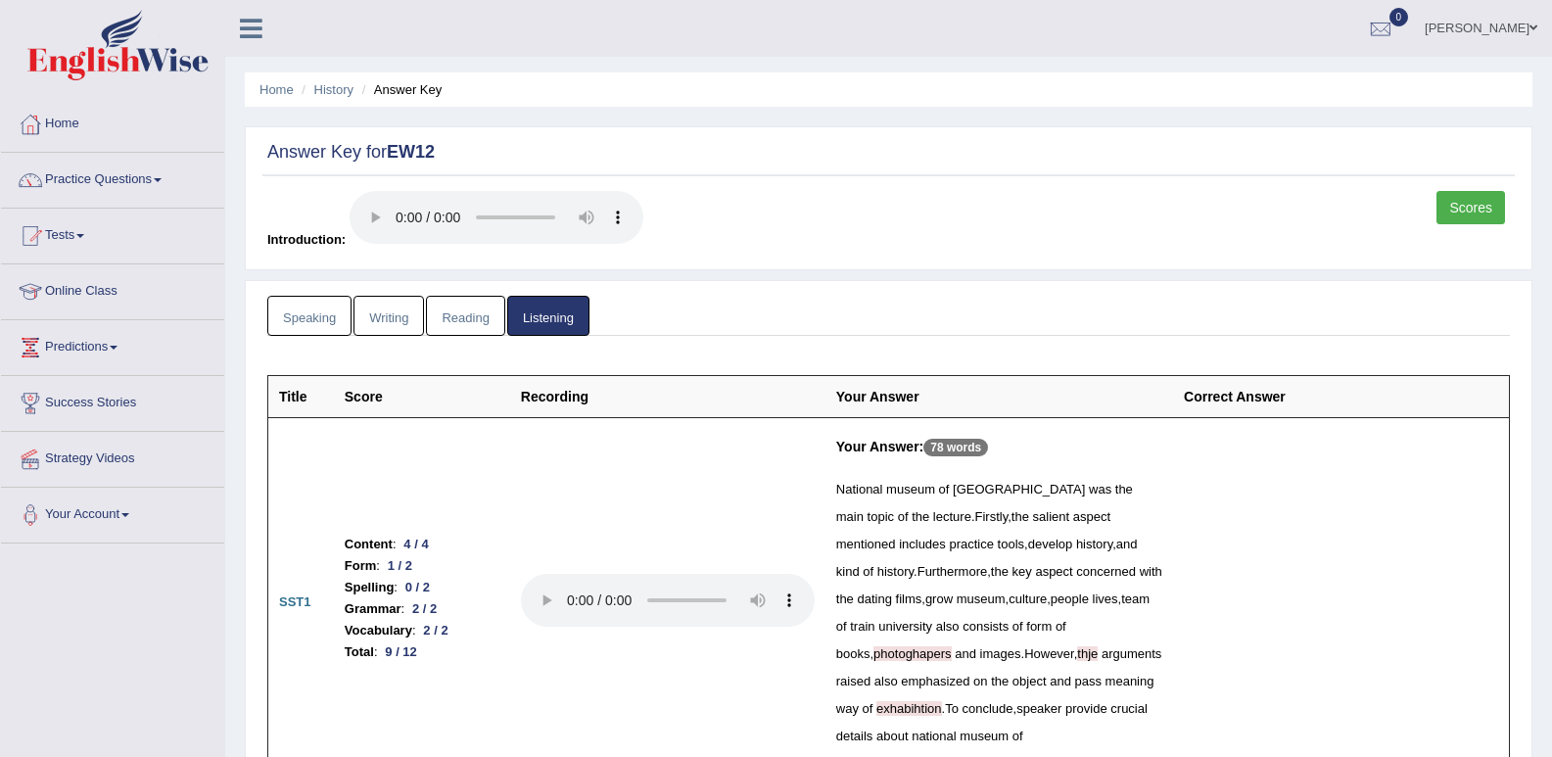
click at [1516, 32] on link "[PERSON_NAME]" at bounding box center [1481, 25] width 142 height 51
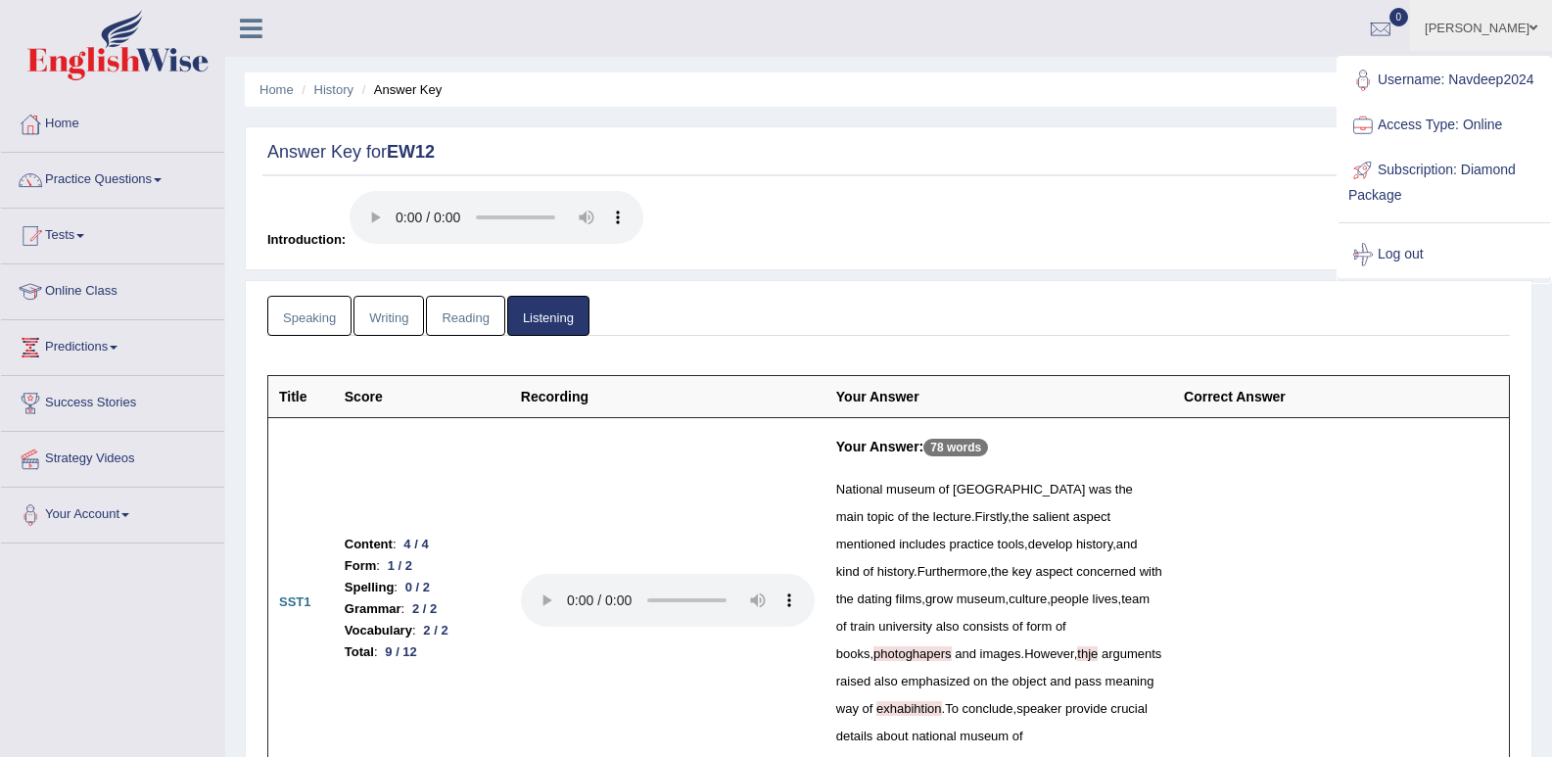
click at [1231, 239] on div "Scores Introduction:" at bounding box center [888, 225] width 1252 height 69
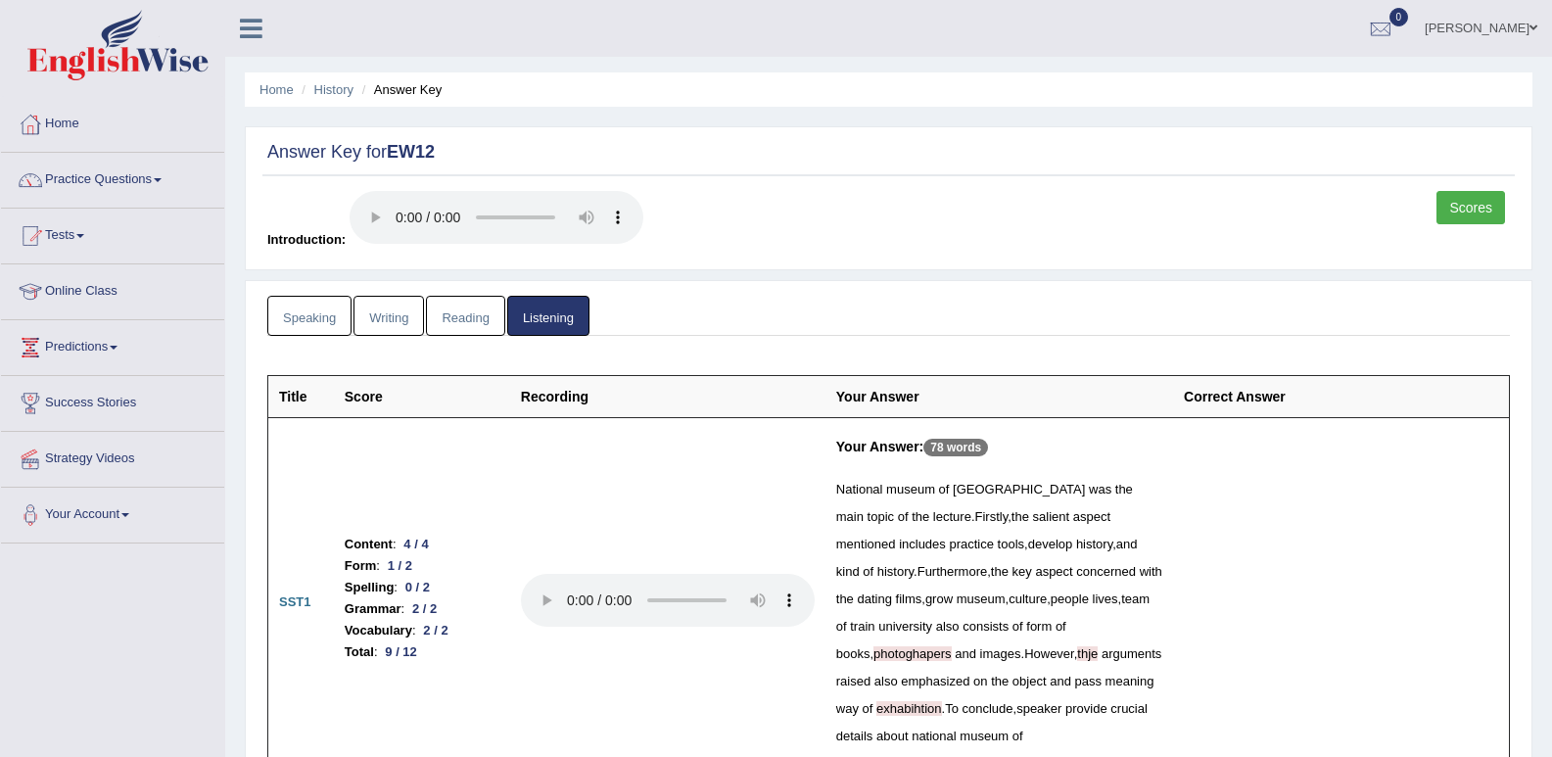
click at [1532, 26] on span at bounding box center [1534, 28] width 8 height 13
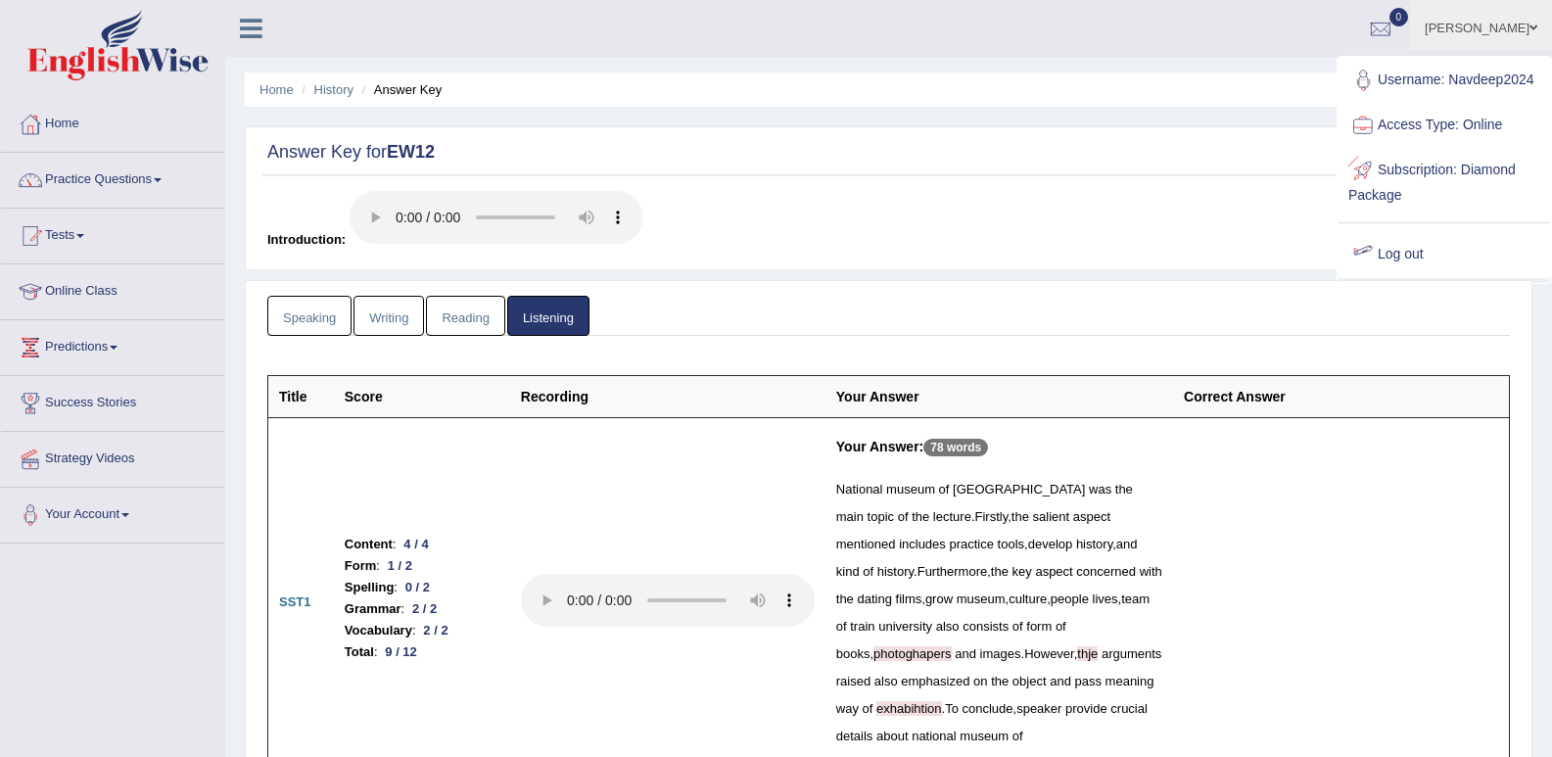
click at [1195, 243] on div "Scores Introduction:" at bounding box center [888, 225] width 1252 height 69
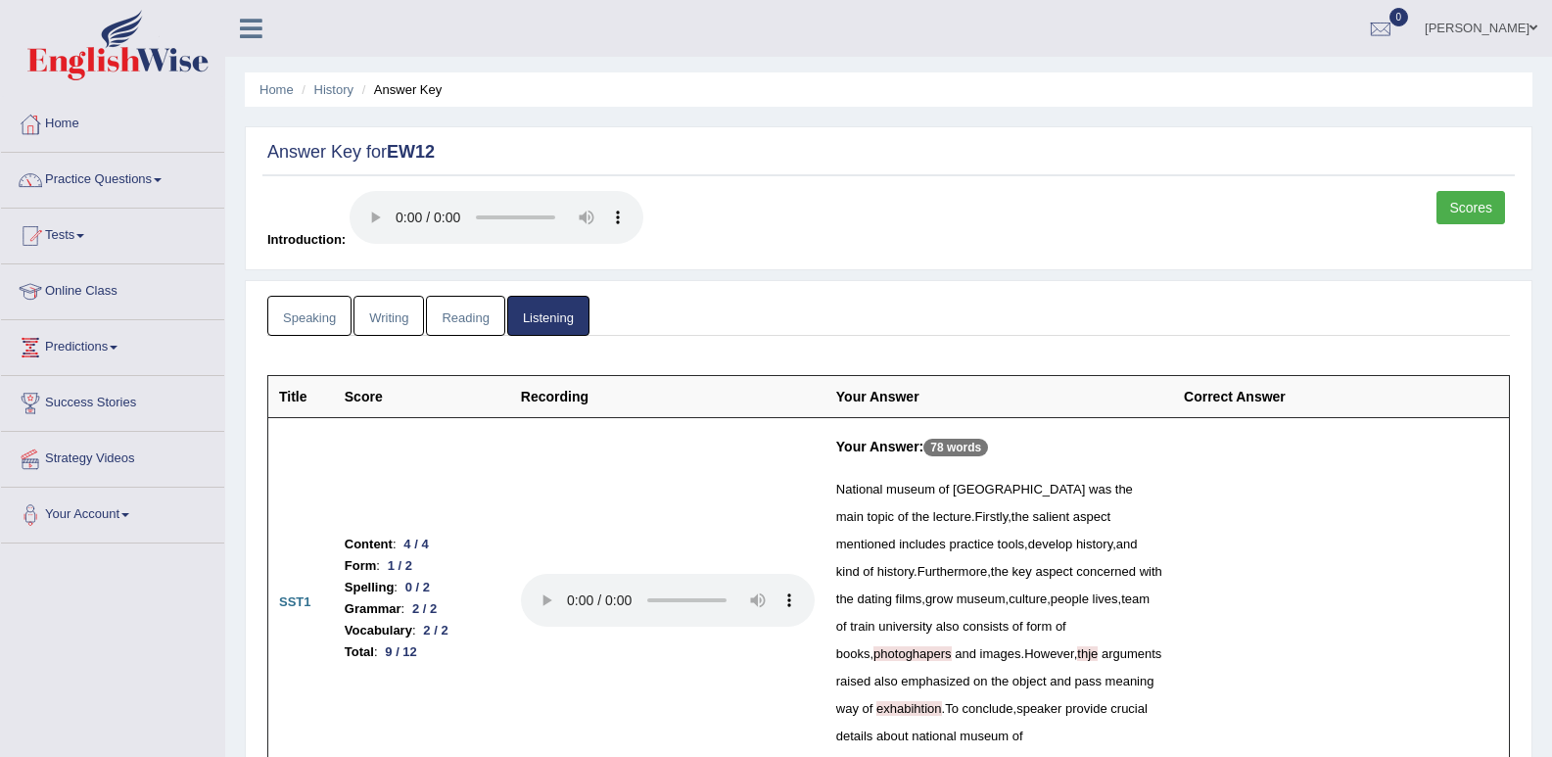
click at [1528, 17] on link "[PERSON_NAME]" at bounding box center [1481, 25] width 142 height 51
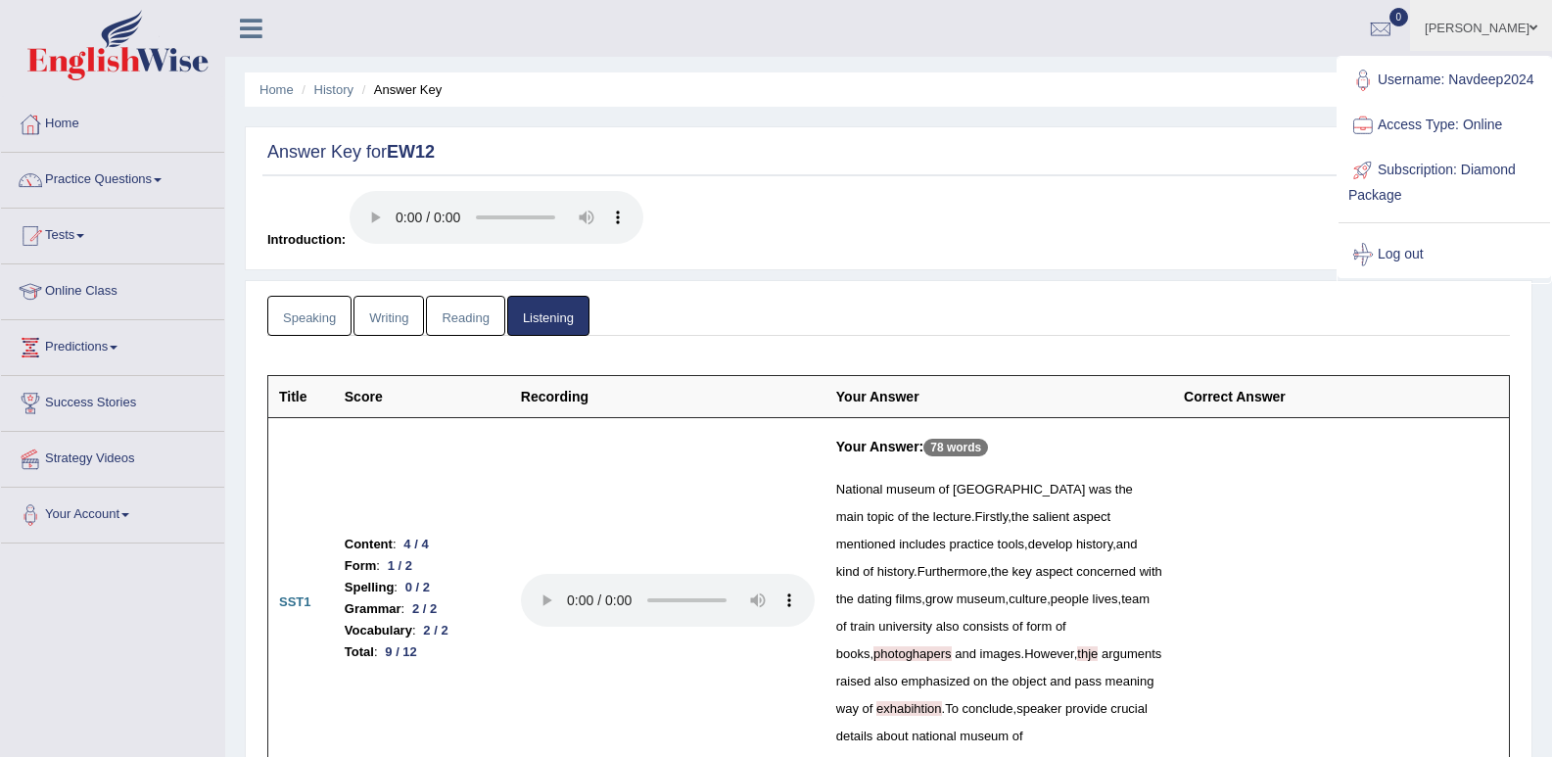
click at [1435, 255] on link "Log out" at bounding box center [1445, 254] width 212 height 45
